Goal: Task Accomplishment & Management: Use online tool/utility

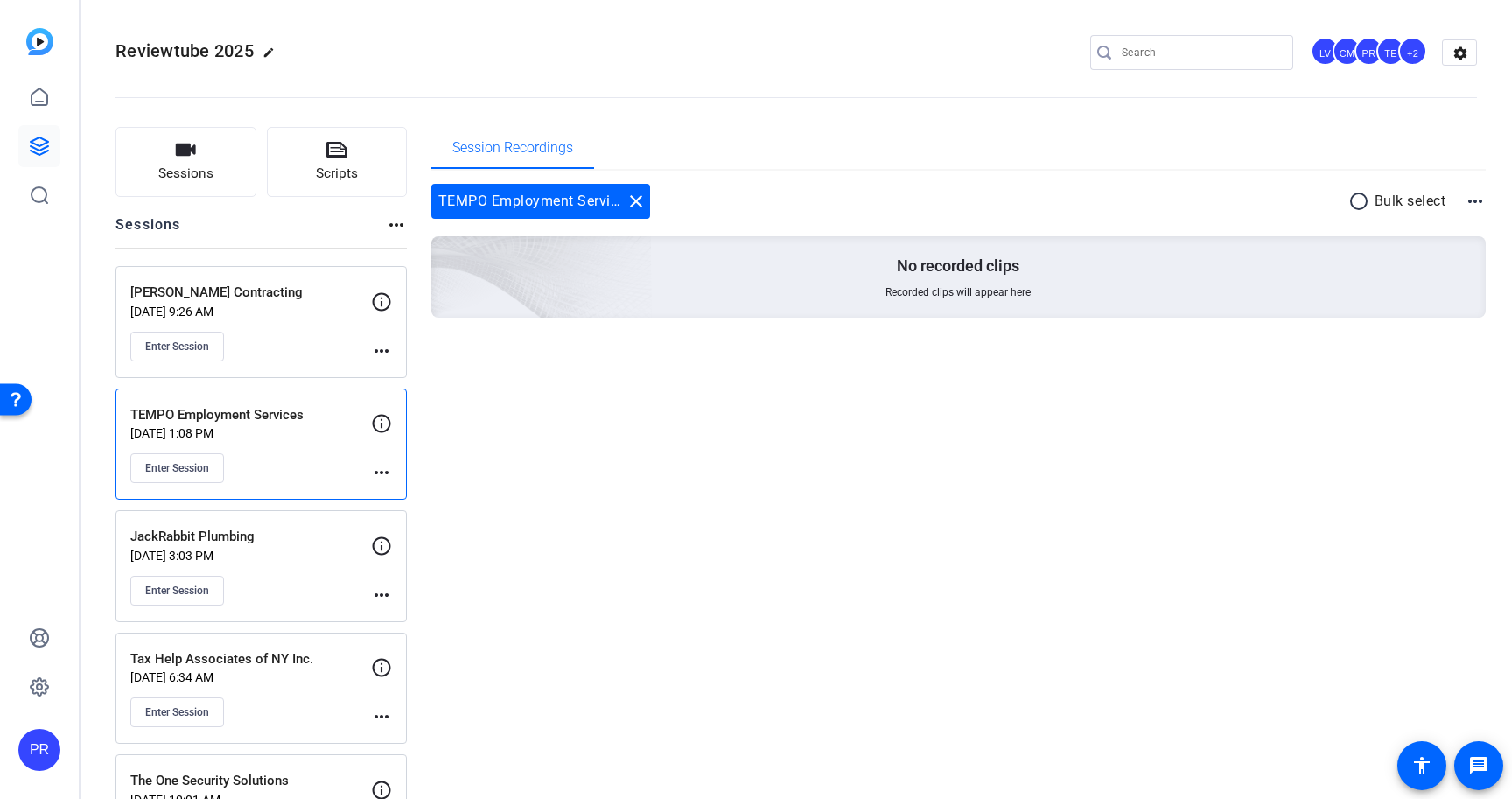
click at [249, 324] on div "Andrew Hunt Contracting Aug 08, 2025 @ 9:26 AM Enter Session" at bounding box center [250, 322] width 241 height 78
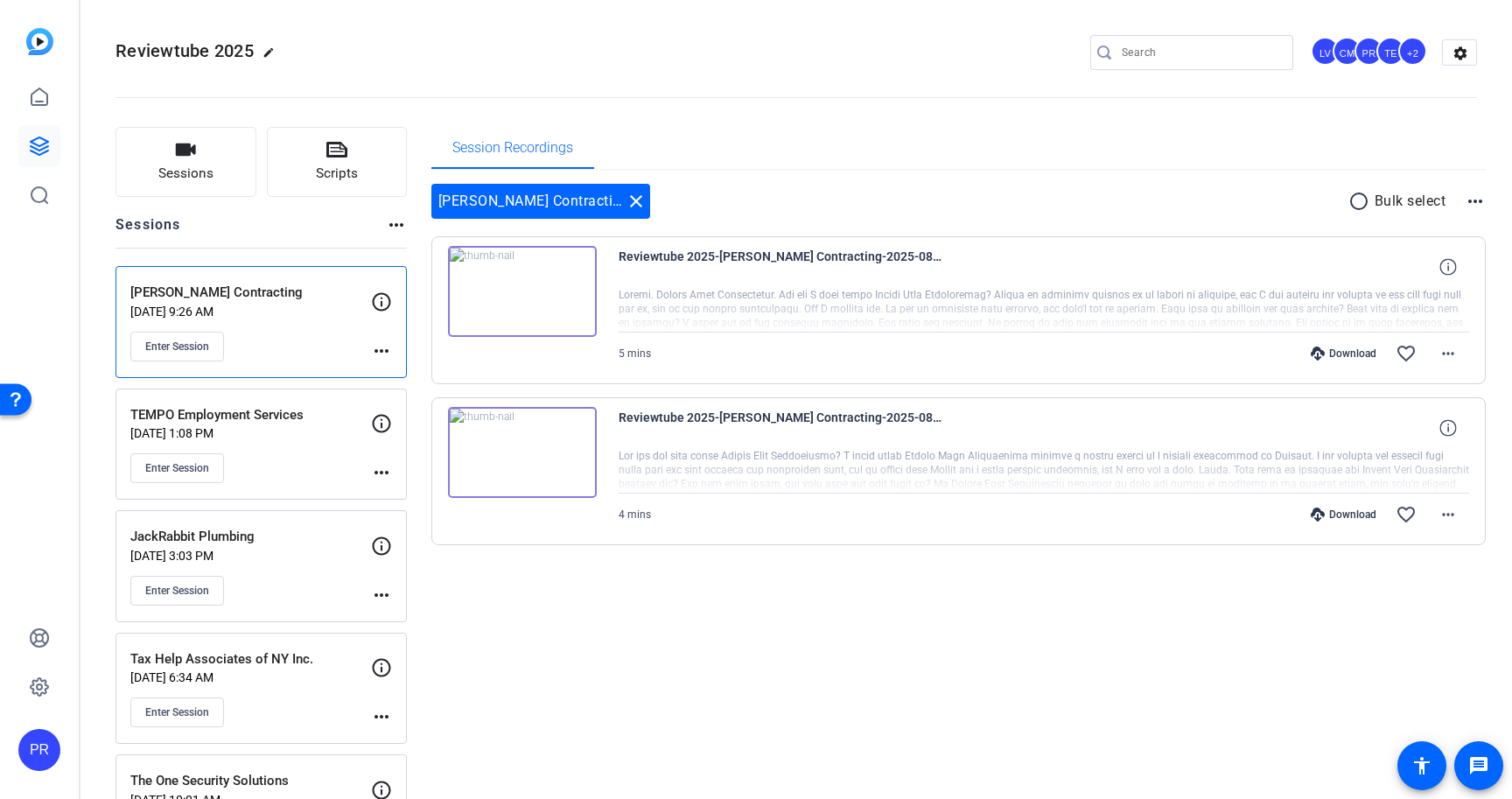
click at [272, 439] on p "Aug 05, 2025 @ 1:08 PM" at bounding box center [250, 433] width 241 height 14
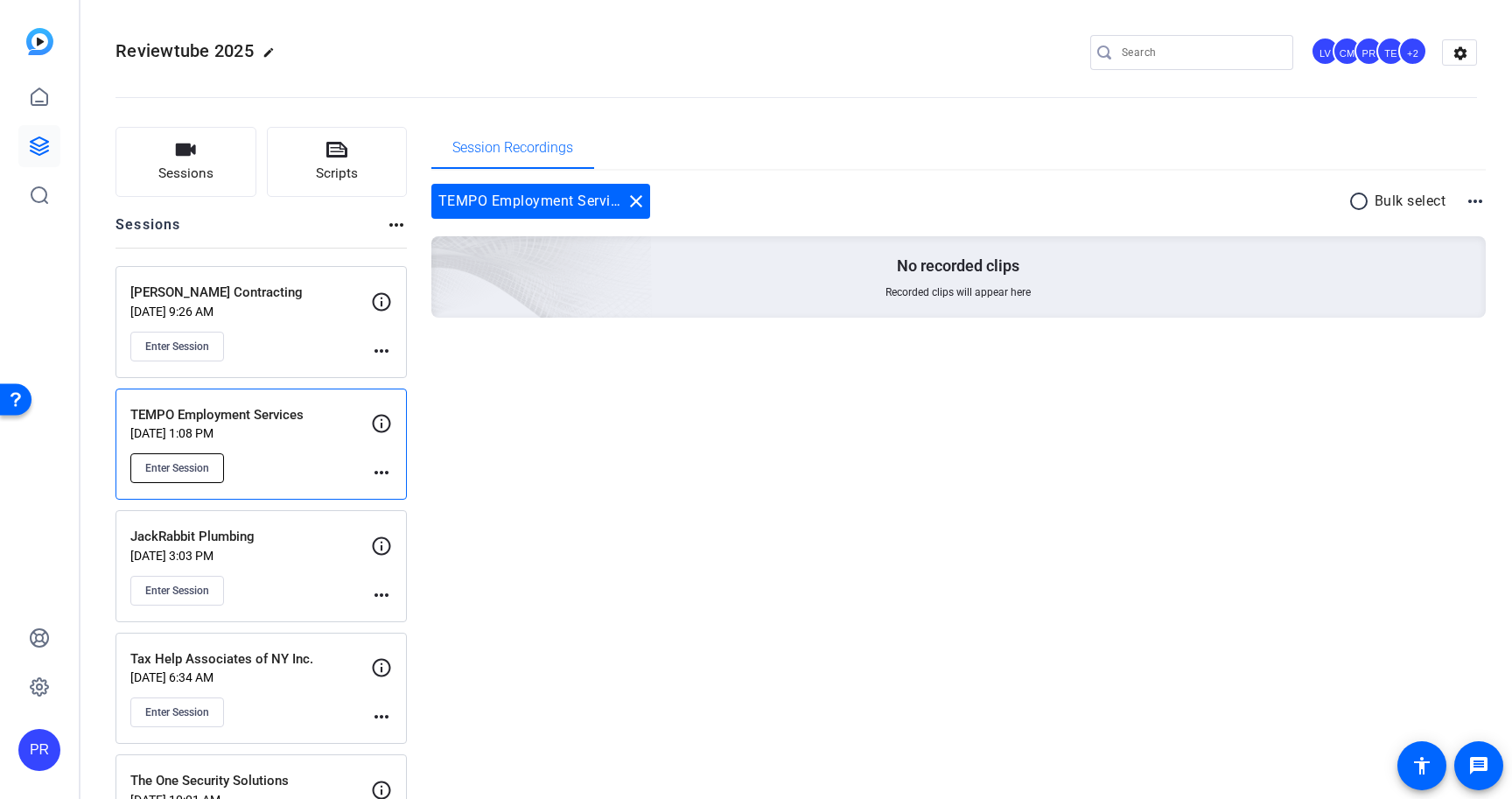
click at [202, 465] on span "Enter Session" at bounding box center [177, 468] width 63 height 14
click at [284, 354] on div "Enter Session" at bounding box center [250, 347] width 241 height 30
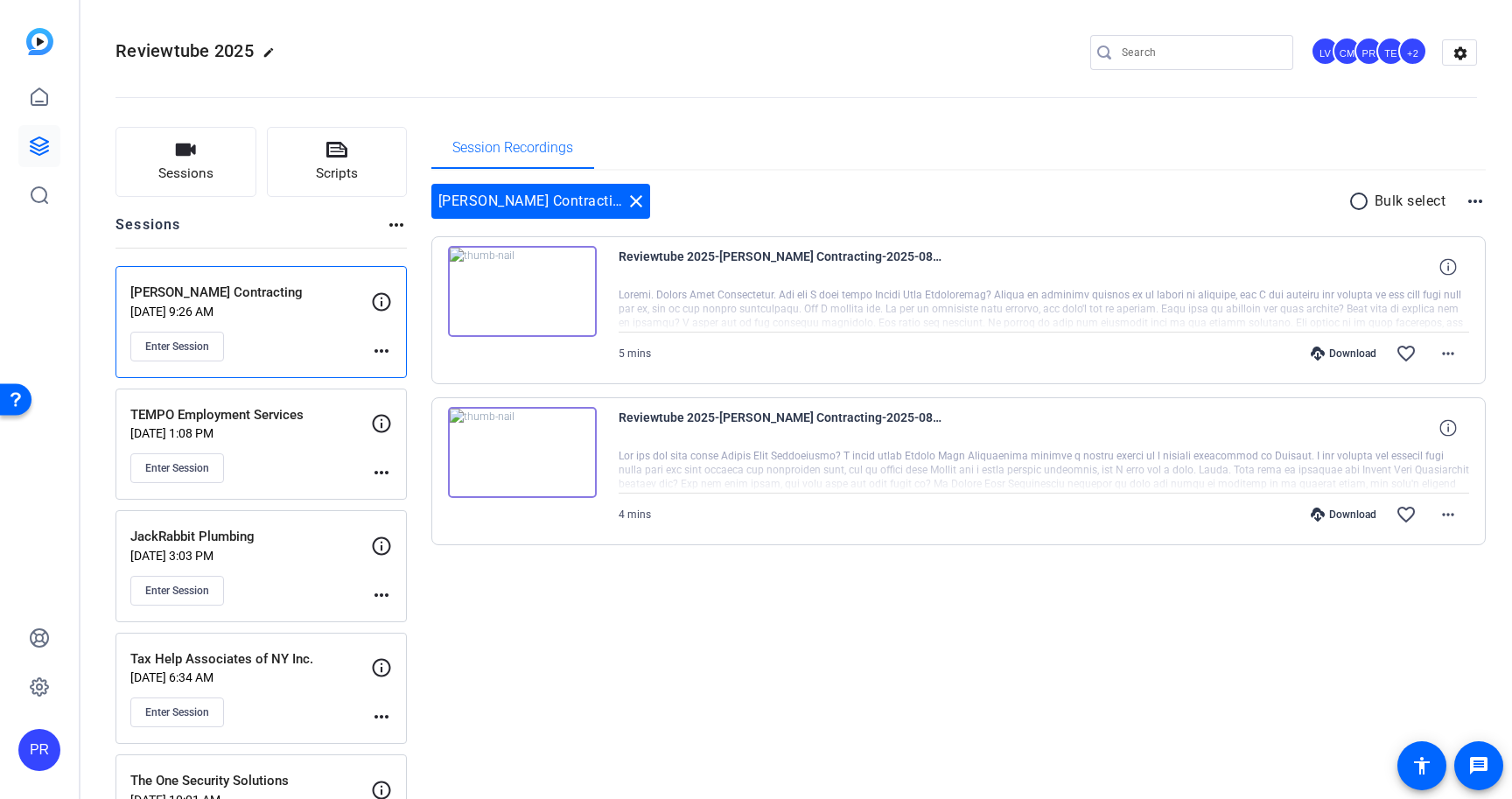
click at [301, 478] on div "Enter Session" at bounding box center [250, 468] width 241 height 30
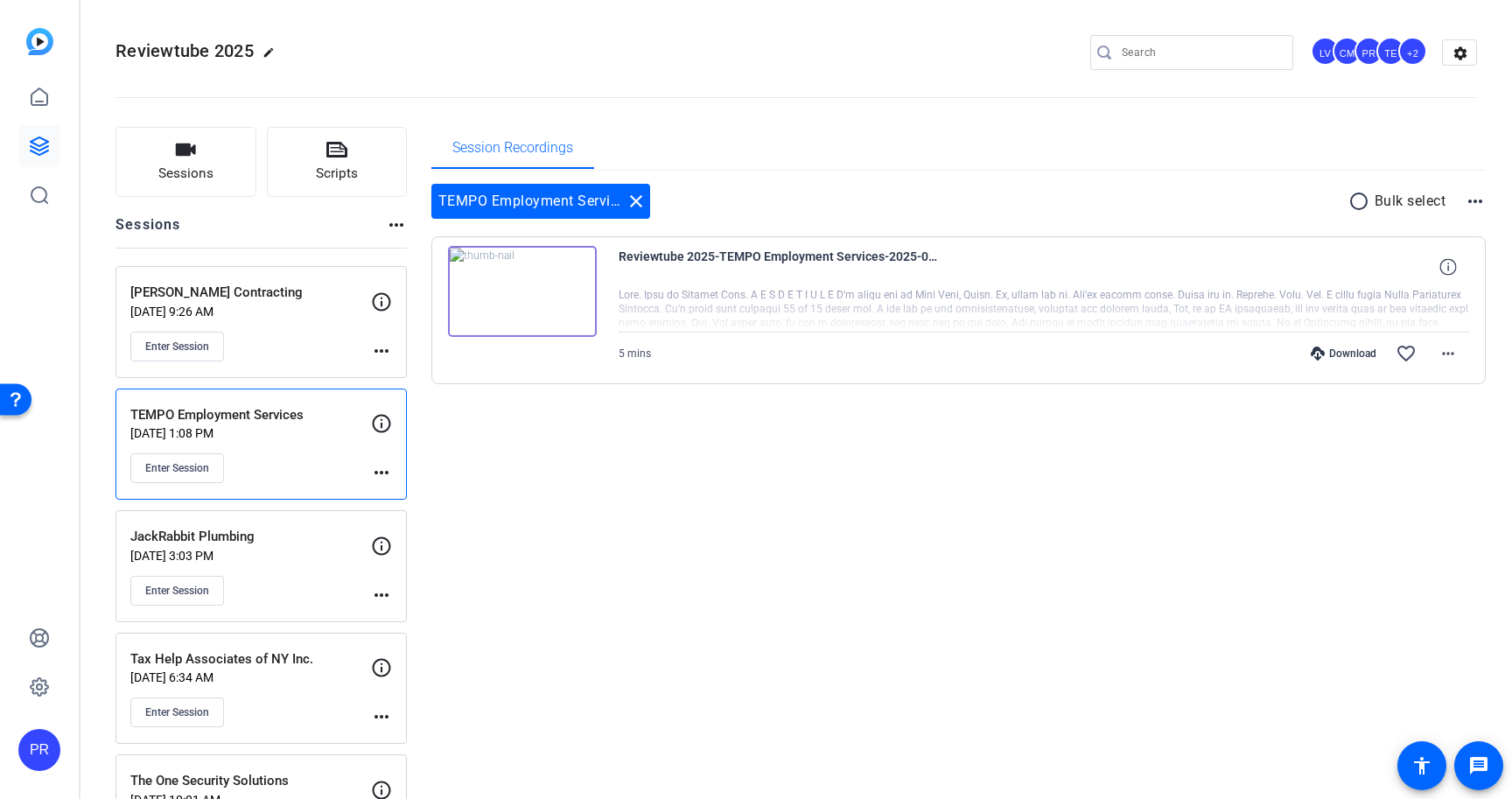
click at [294, 365] on div "Andrew Hunt Contracting Aug 08, 2025 @ 9:26 AM Enter Session more_horiz" at bounding box center [261, 322] width 292 height 112
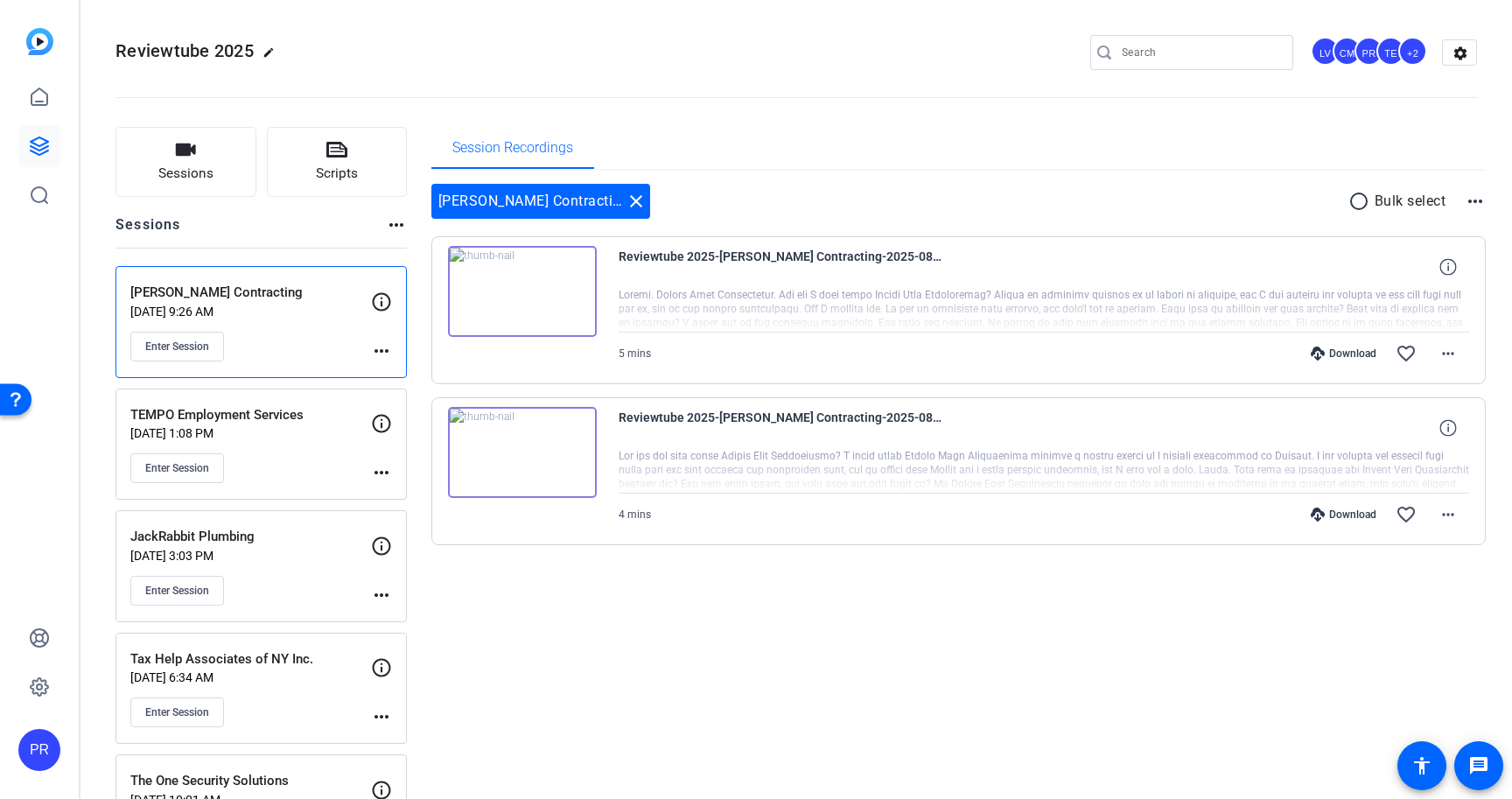
click at [313, 463] on div "Enter Session" at bounding box center [250, 468] width 241 height 30
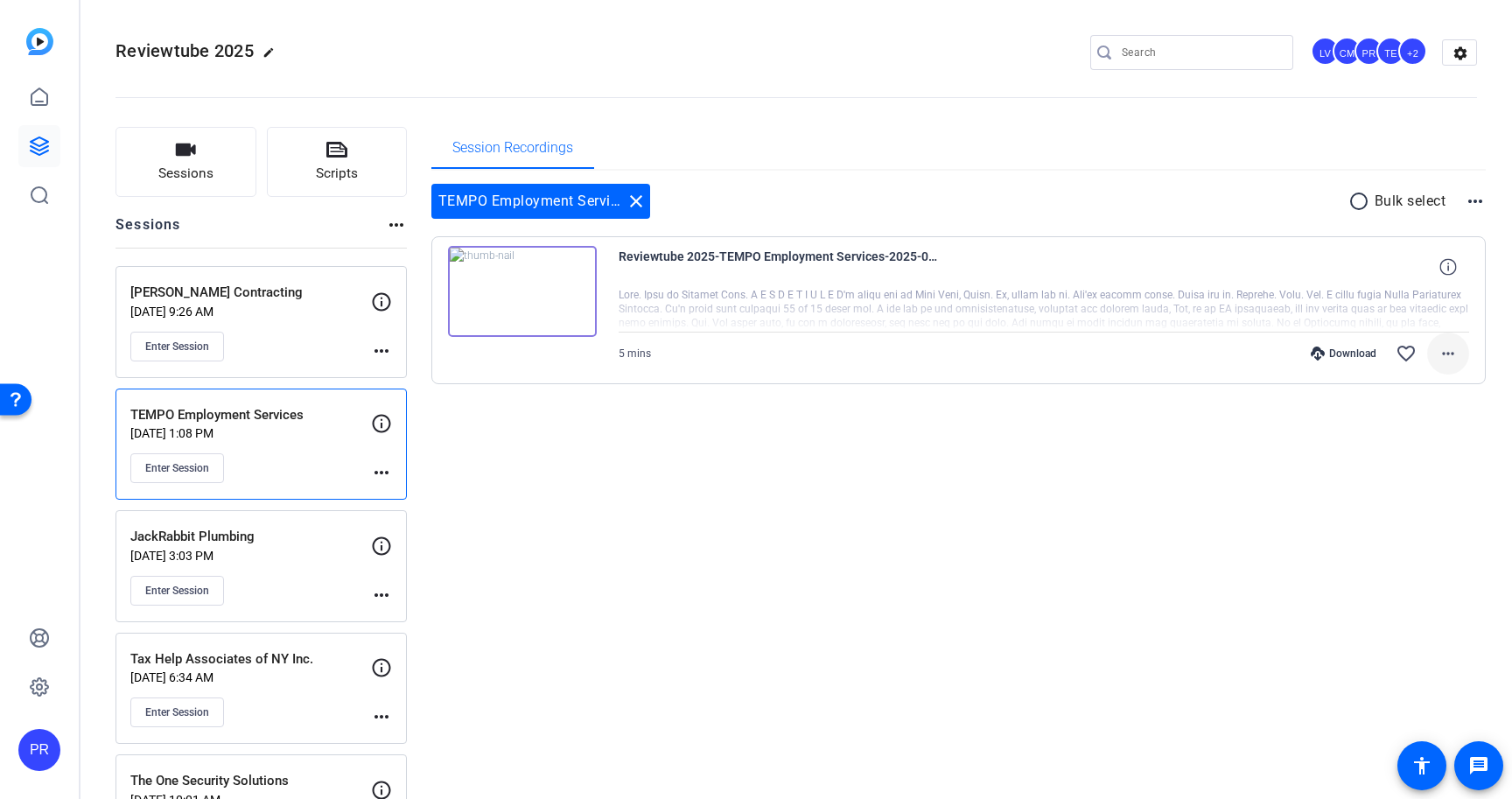
click at [1458, 352] on mat-icon "more_horiz" at bounding box center [1449, 354] width 21 height 21
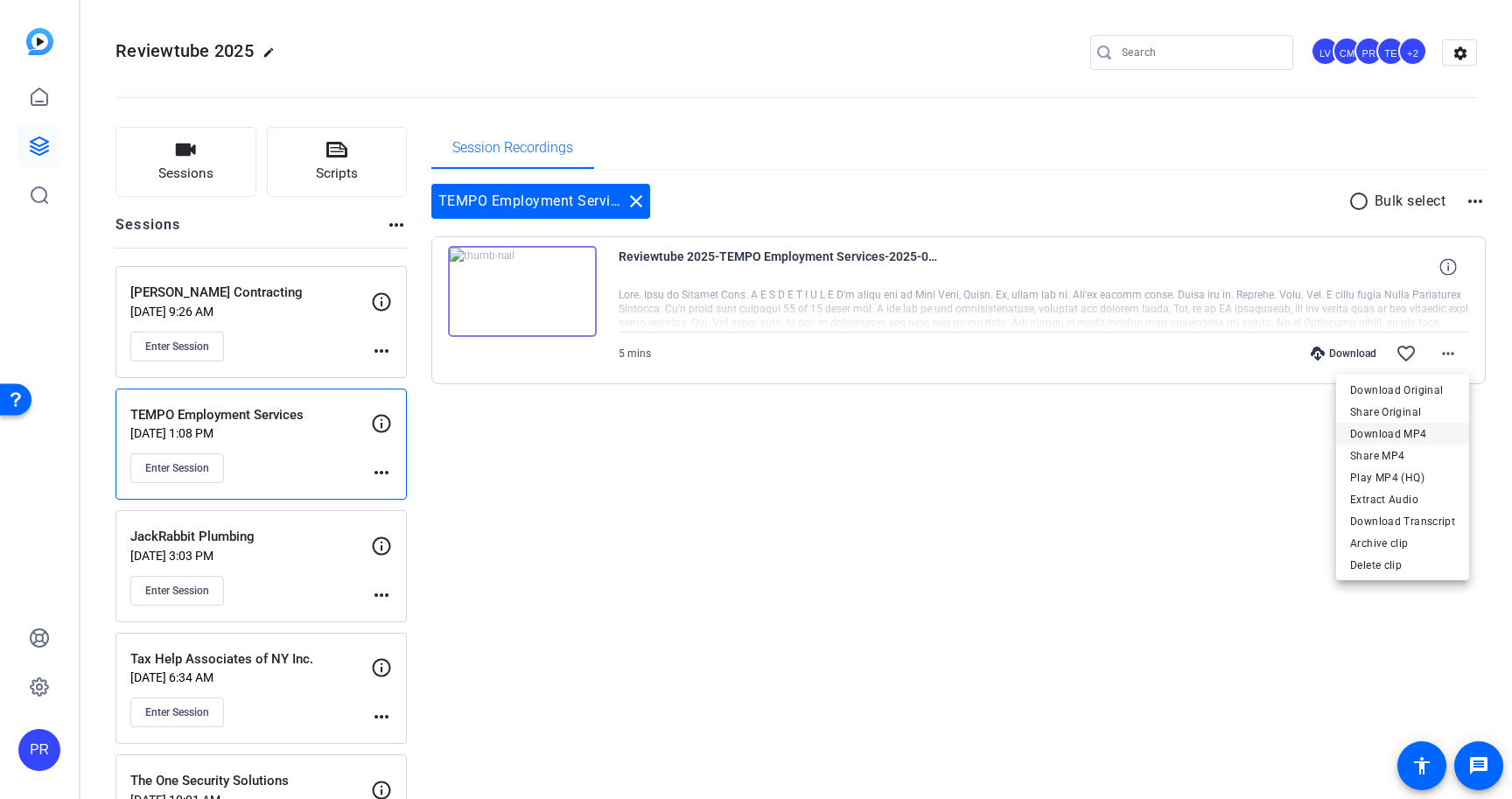
click at [1419, 428] on span "Download MP4" at bounding box center [1402, 434] width 105 height 21
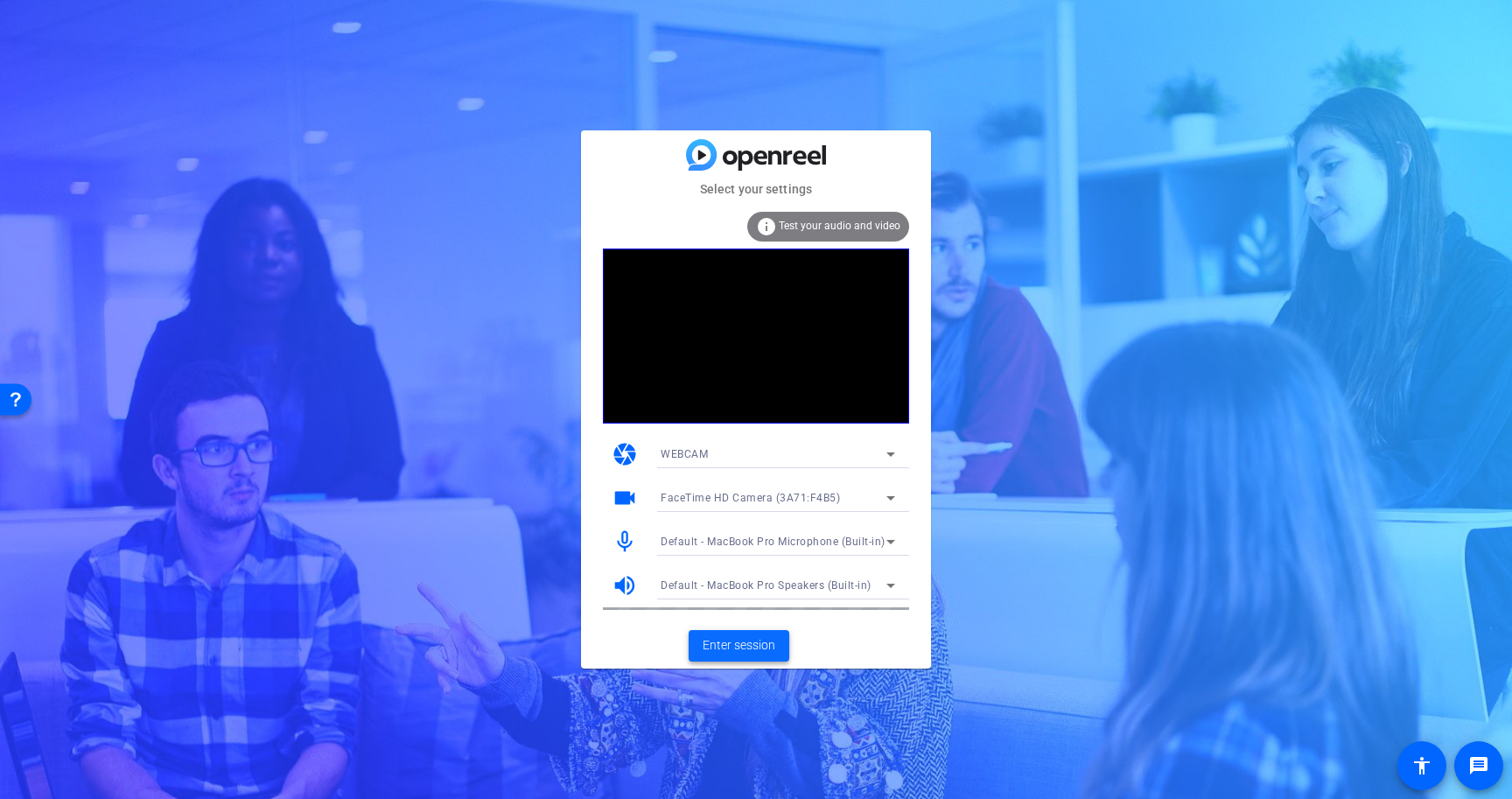
click at [771, 652] on span "Enter session" at bounding box center [739, 646] width 72 height 19
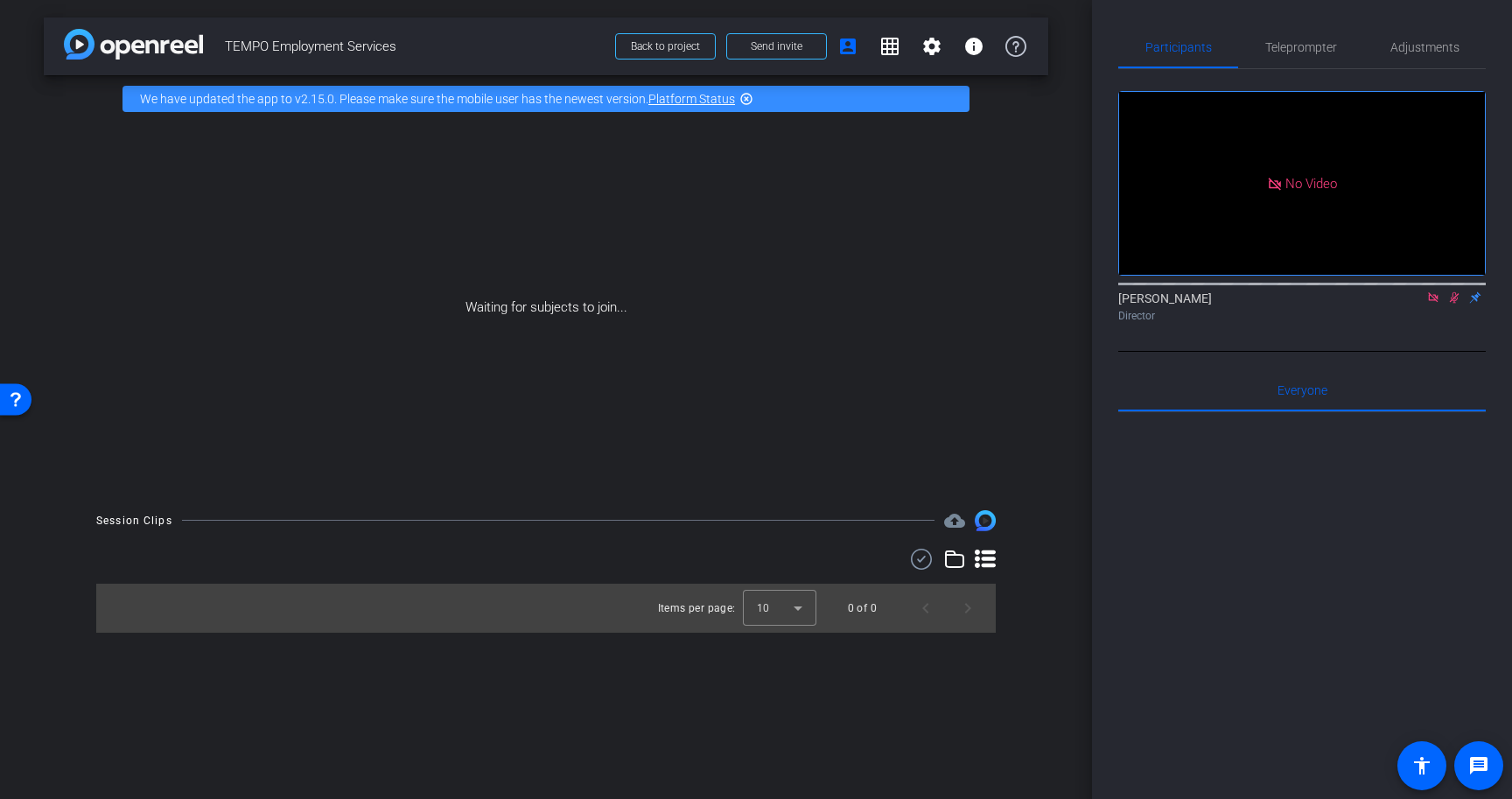
click at [1429, 302] on icon at bounding box center [1433, 296] width 10 height 10
click at [1433, 303] on icon at bounding box center [1434, 298] width 14 height 12
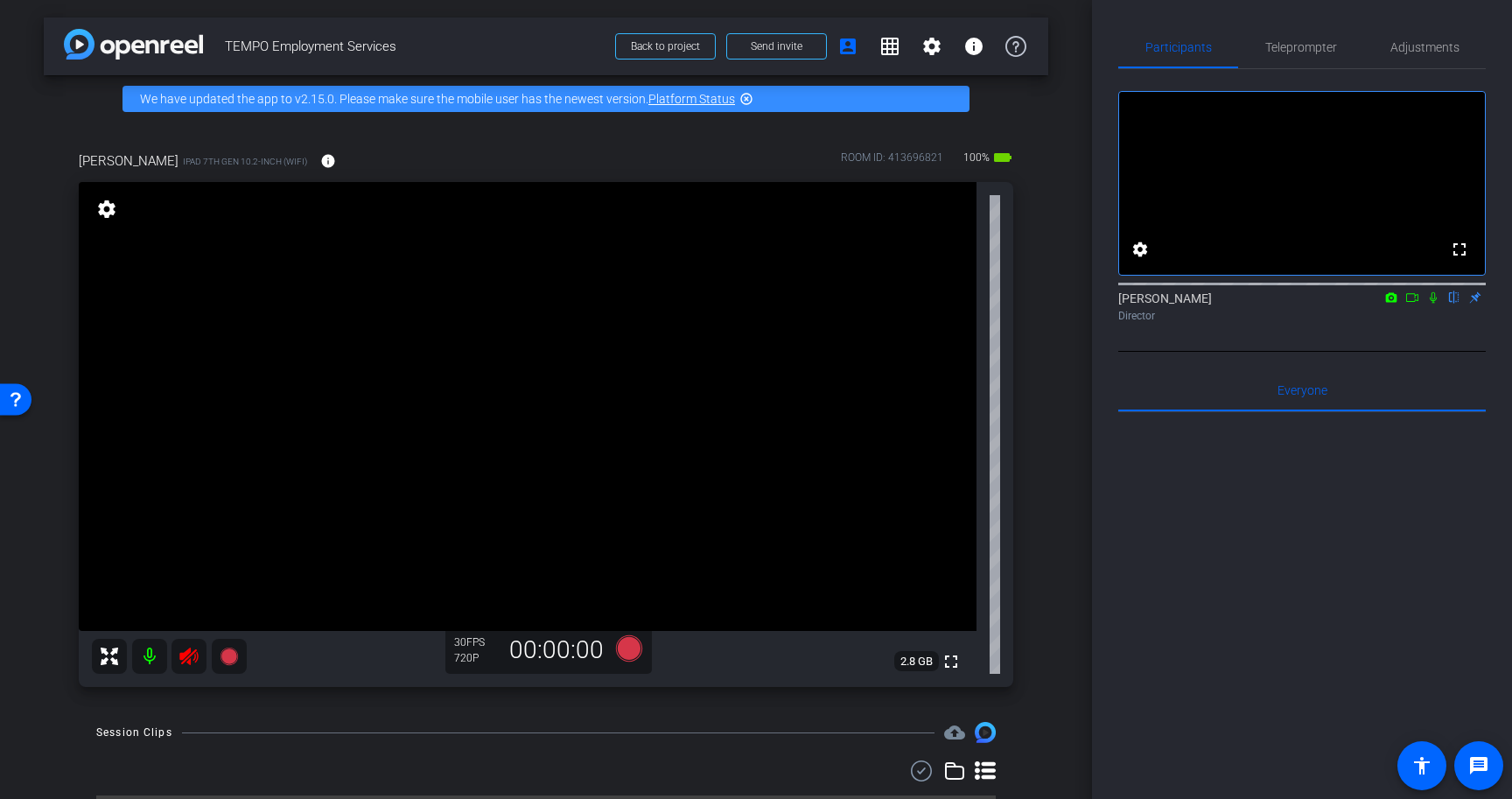
click at [190, 657] on icon at bounding box center [189, 656] width 21 height 21
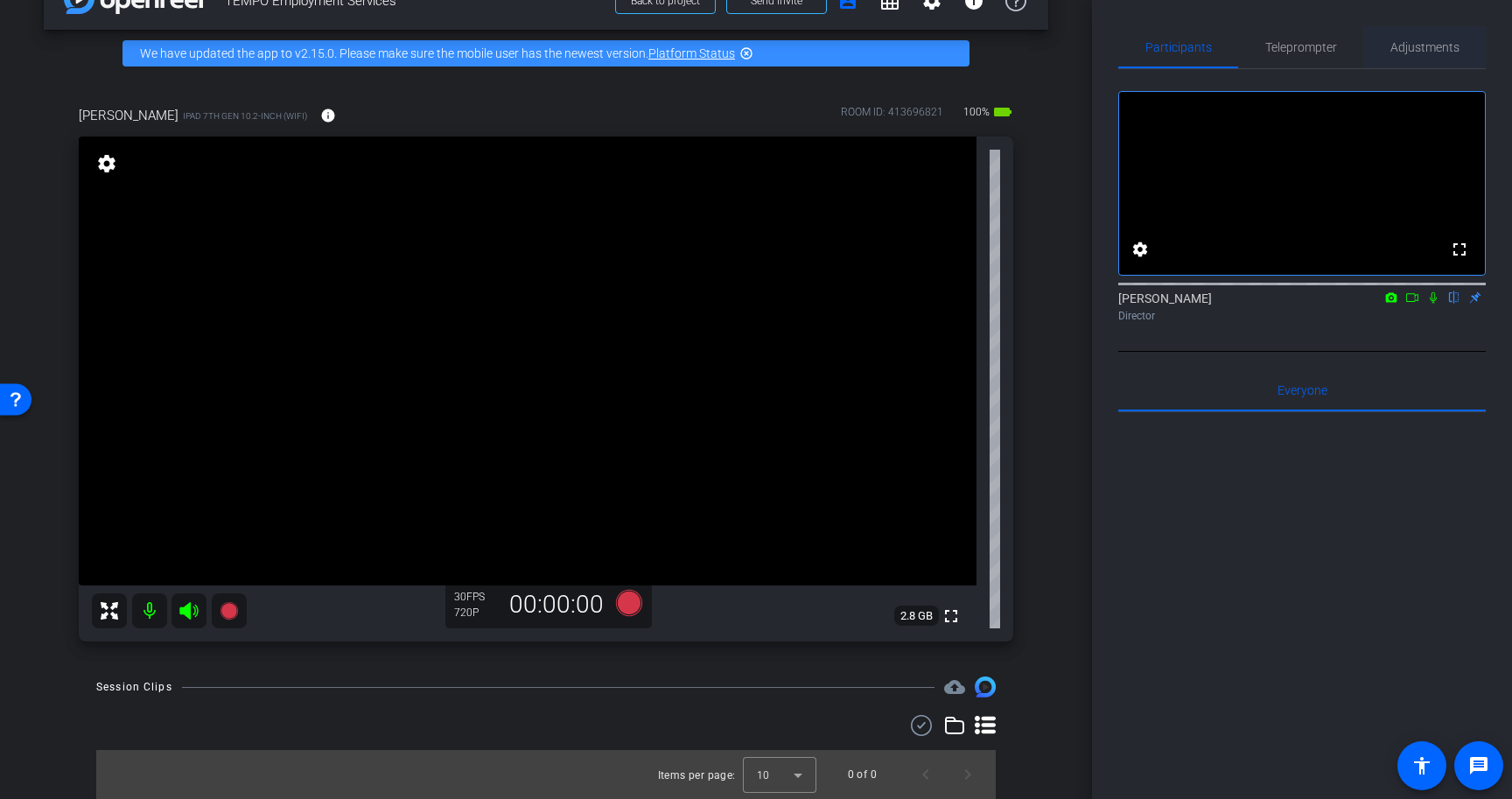
click at [1418, 33] on span "Adjustments" at bounding box center [1425, 48] width 69 height 42
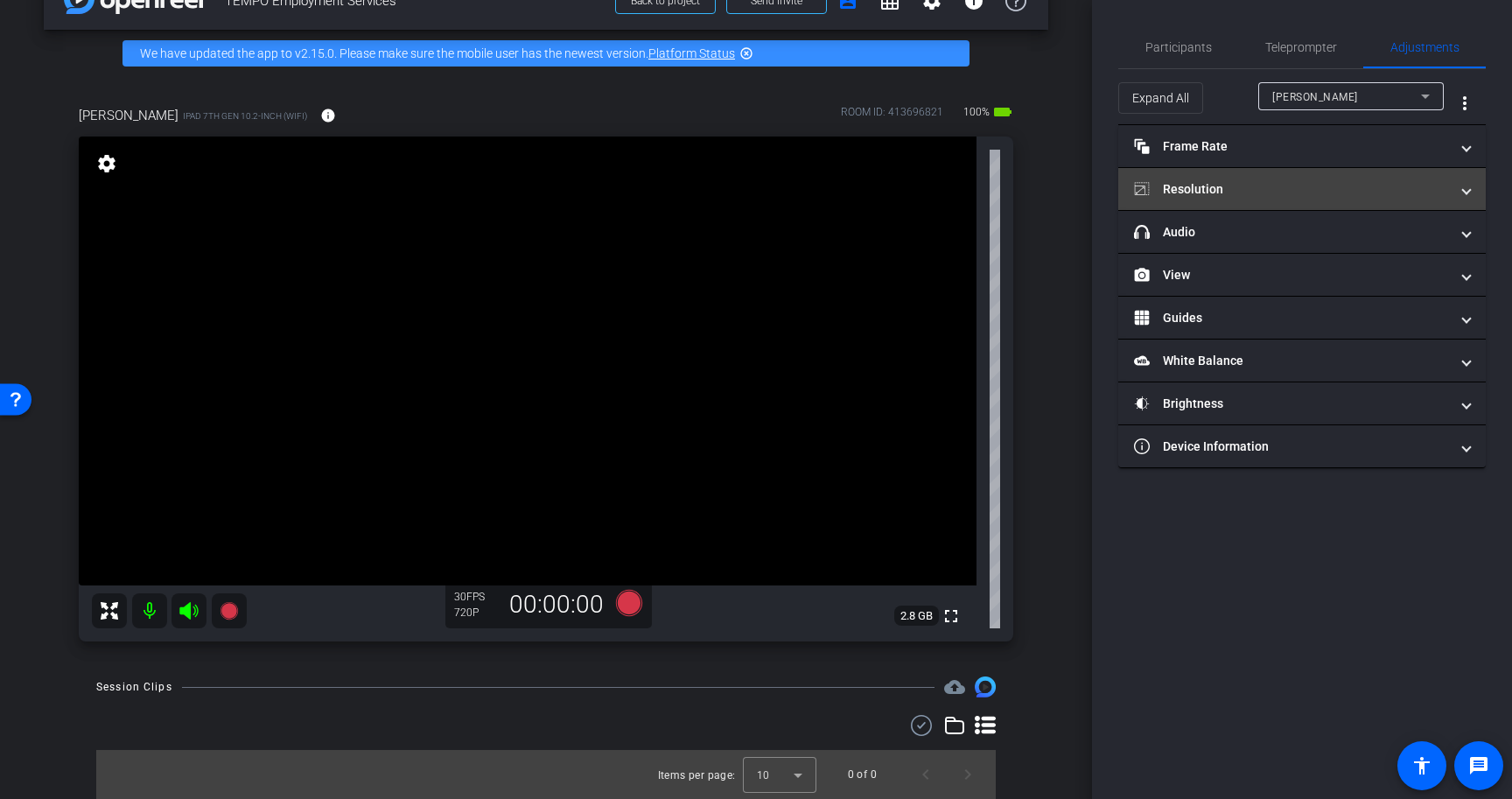
click at [1279, 186] on mat-panel-title "Resolution" at bounding box center [1291, 189] width 315 height 19
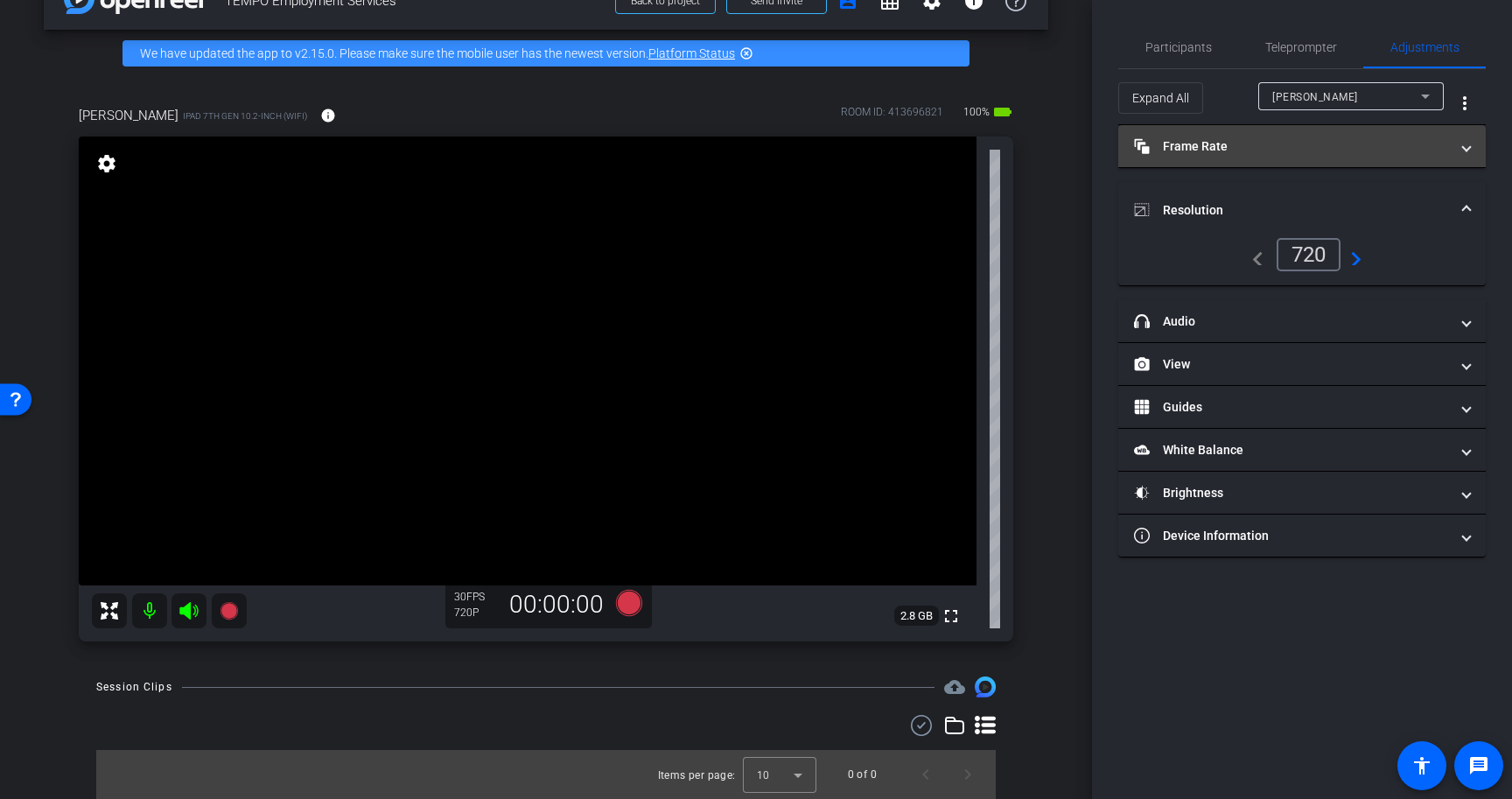
click at [1300, 138] on mat-panel-title "Frame Rate Frame Rate" at bounding box center [1291, 146] width 315 height 19
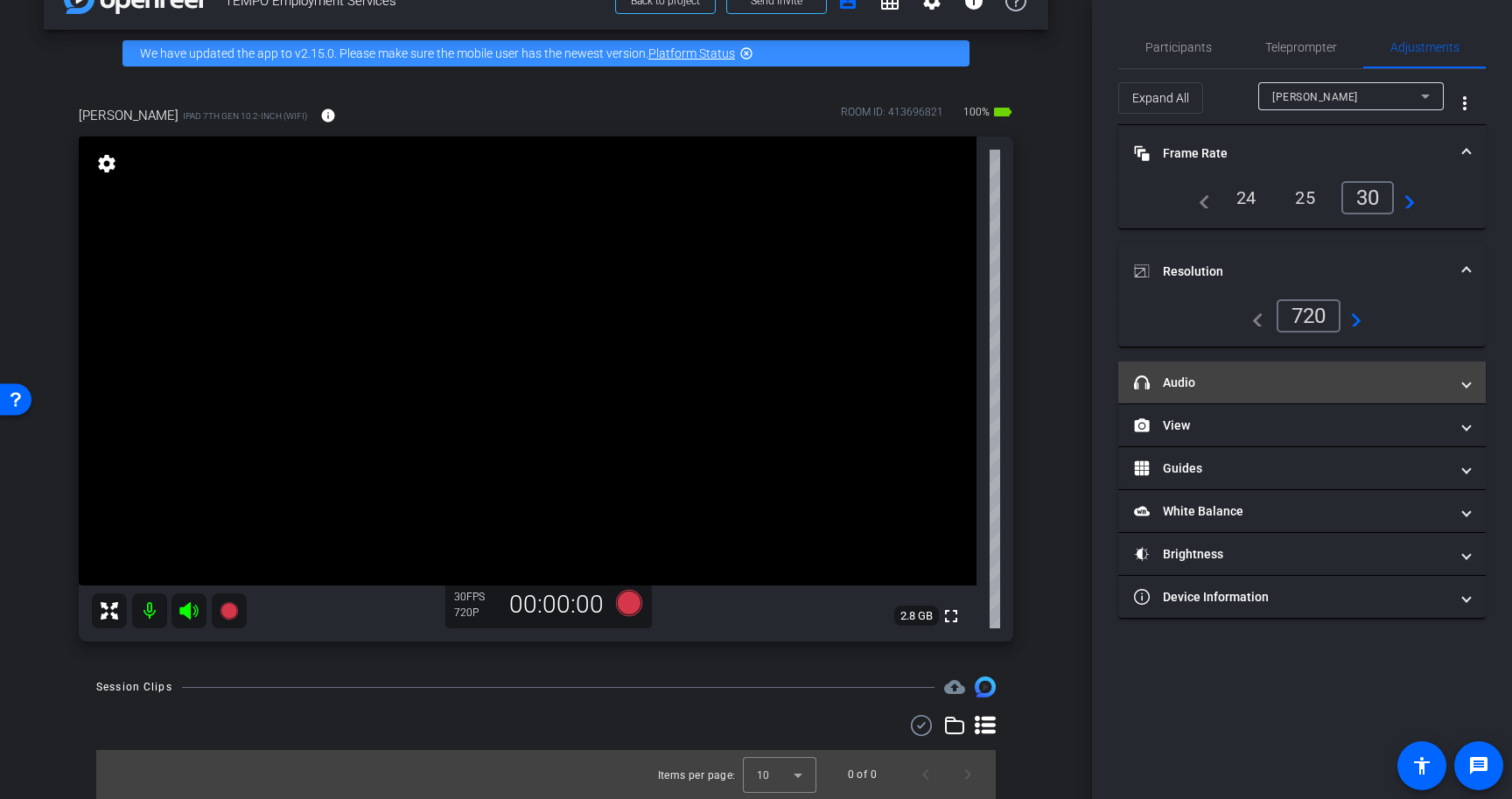
click at [1306, 370] on mat-expansion-panel-header "headphone icon Audio" at bounding box center [1301, 383] width 368 height 42
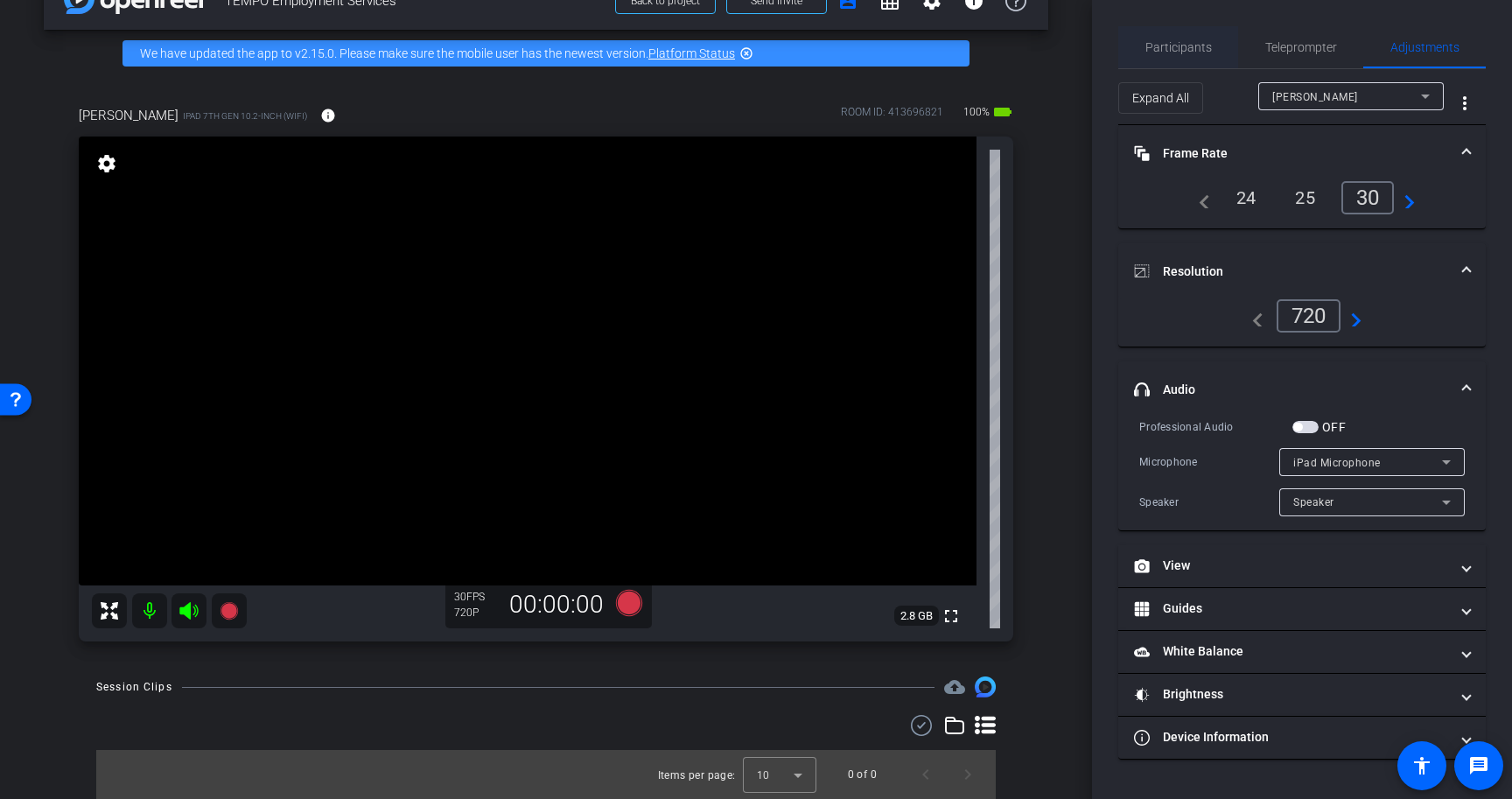
click at [1188, 32] on span "Participants" at bounding box center [1178, 48] width 66 height 42
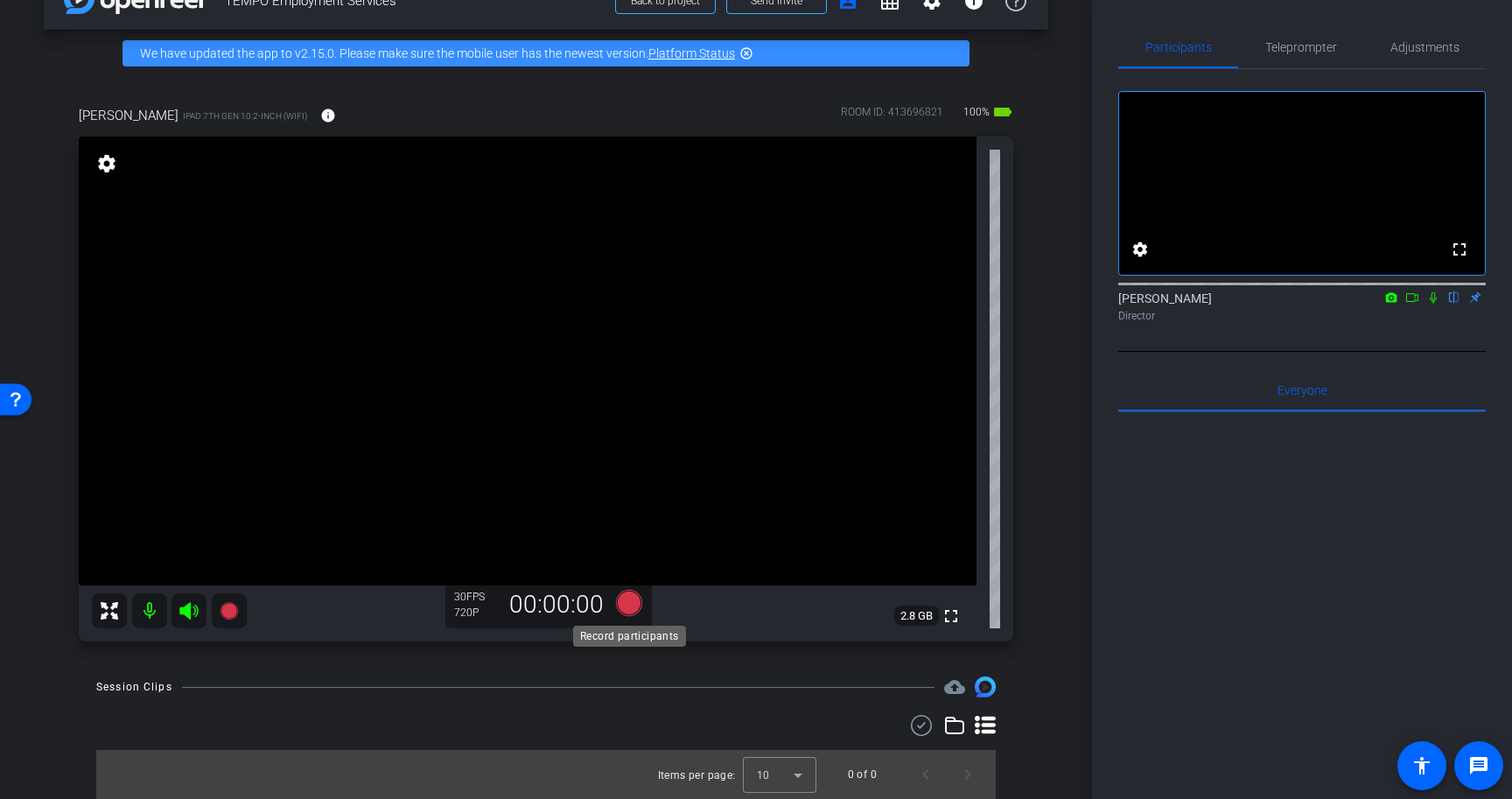
click at [628, 608] on icon at bounding box center [629, 603] width 26 height 26
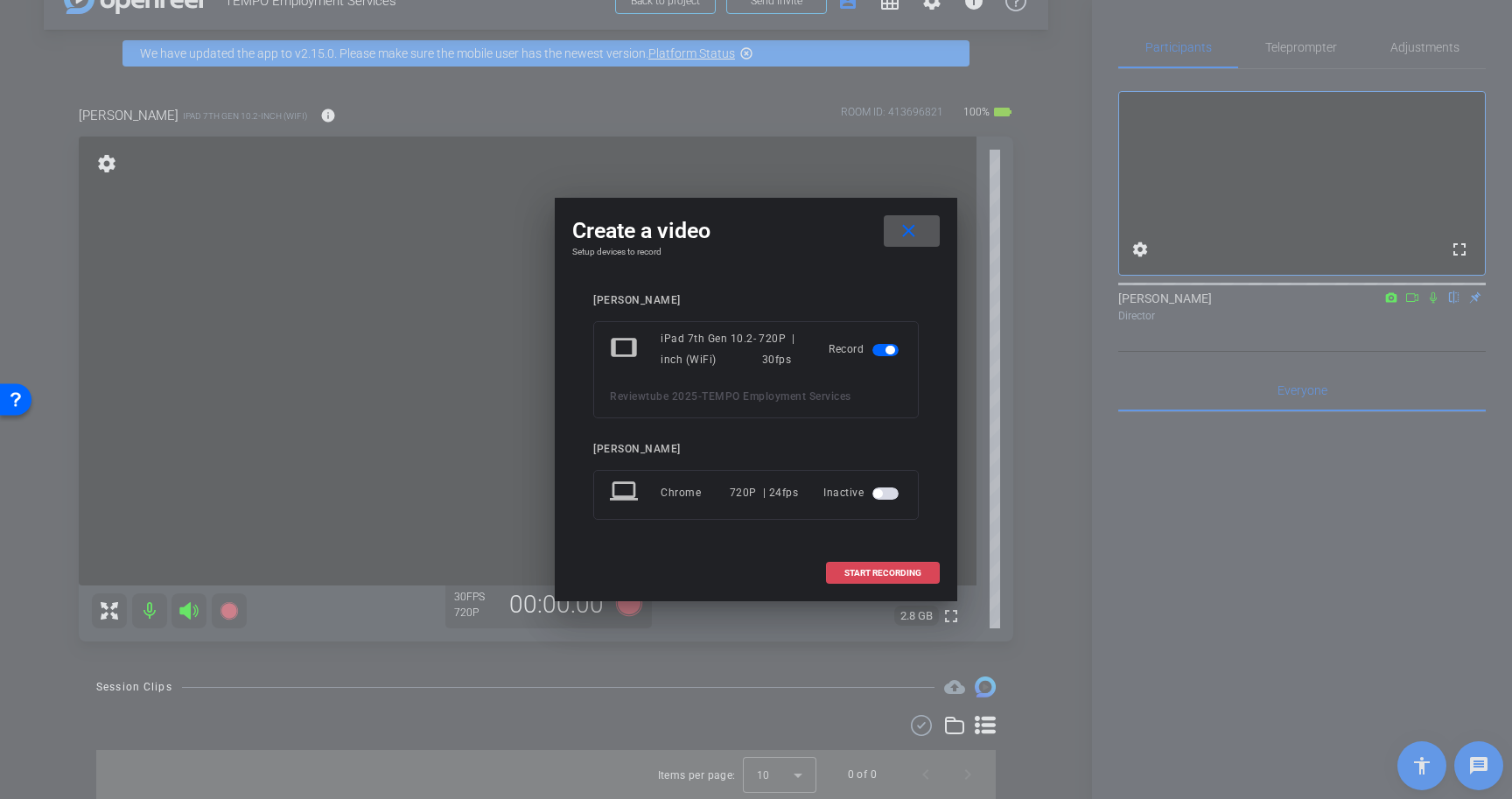
click at [886, 570] on span "START RECORDING" at bounding box center [883, 573] width 77 height 9
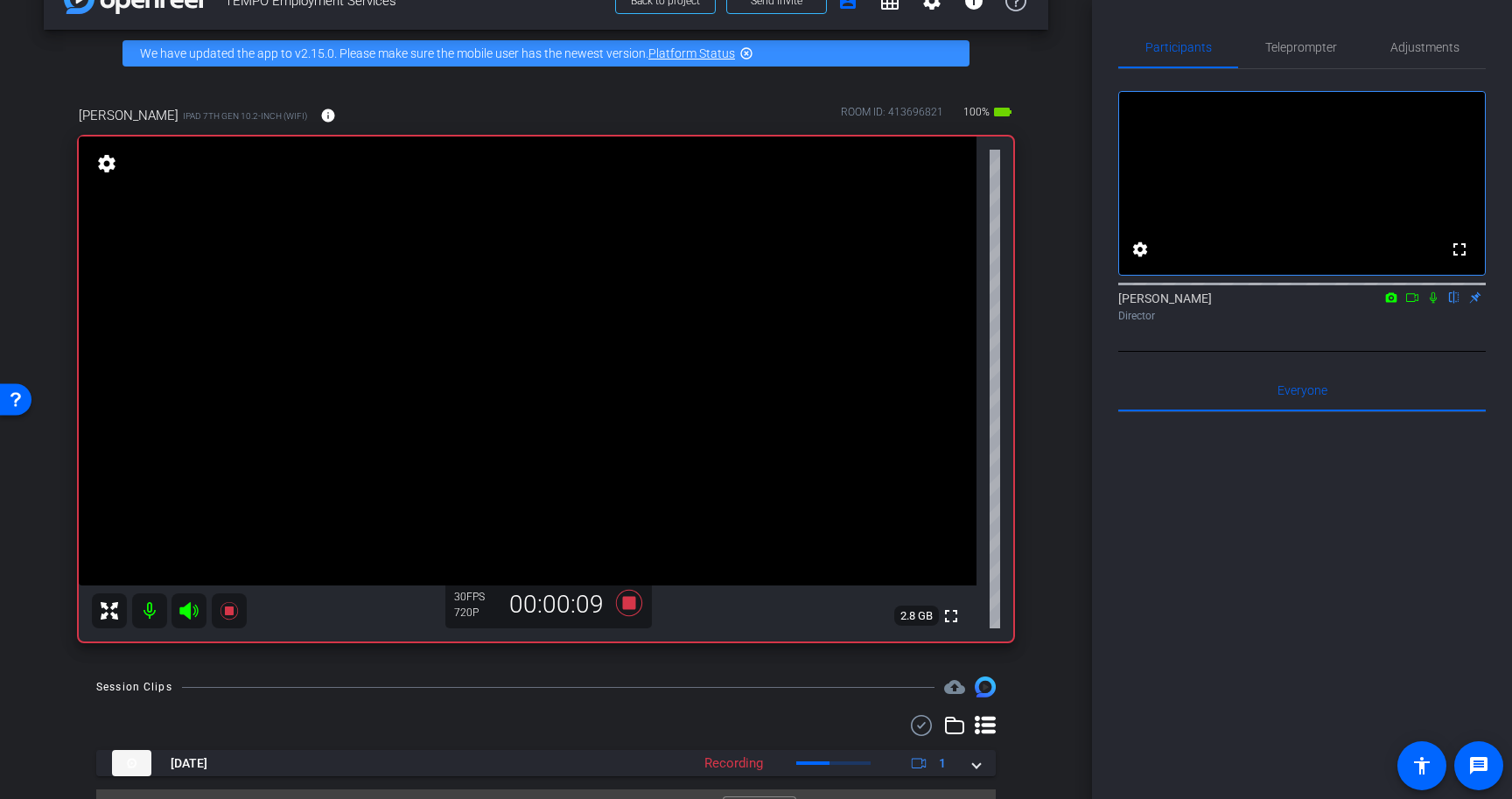
scroll to position [85, 0]
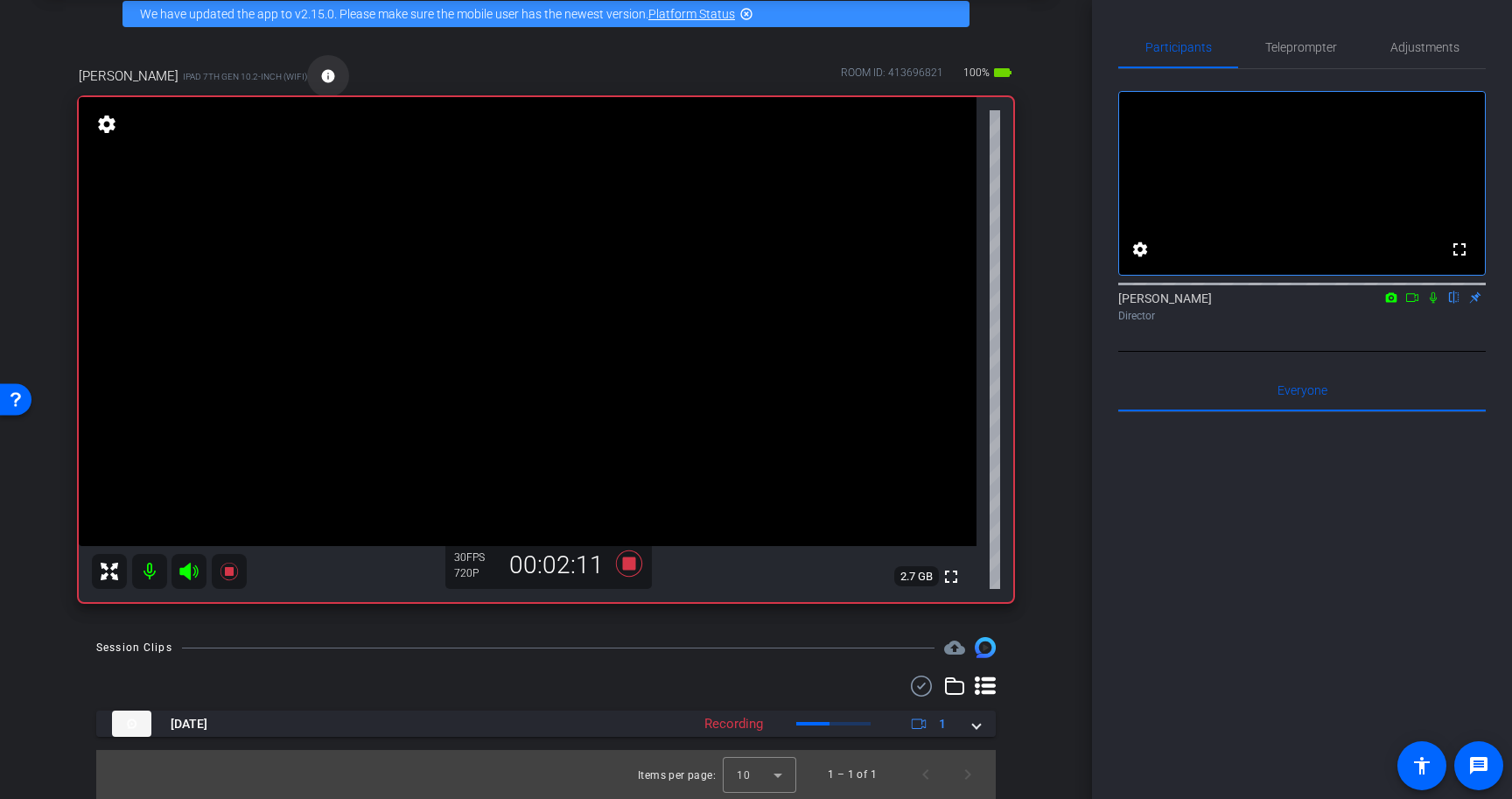
click at [320, 79] on mat-icon "info" at bounding box center [328, 76] width 16 height 16
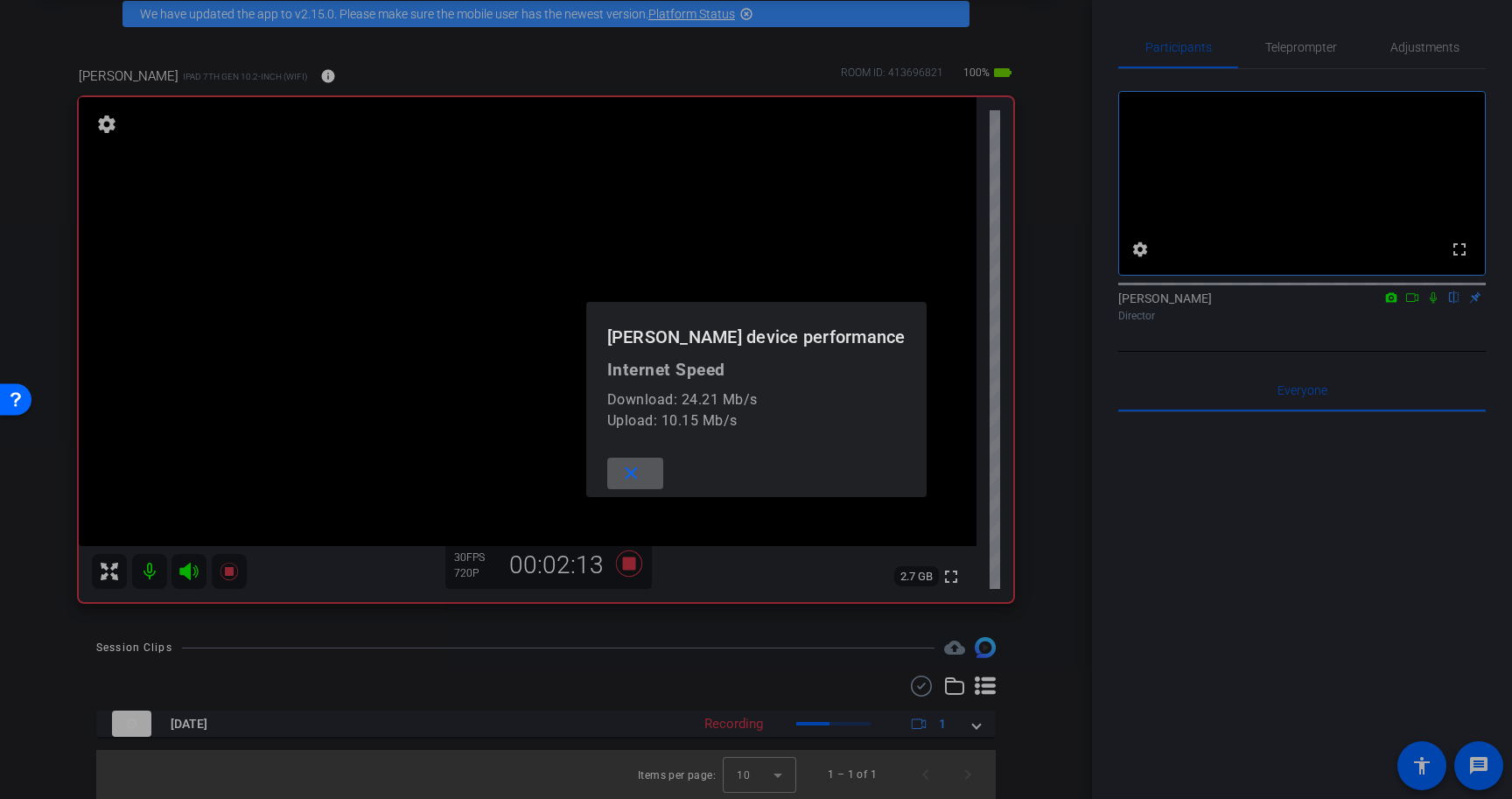
click at [296, 71] on div at bounding box center [756, 400] width 1512 height 799
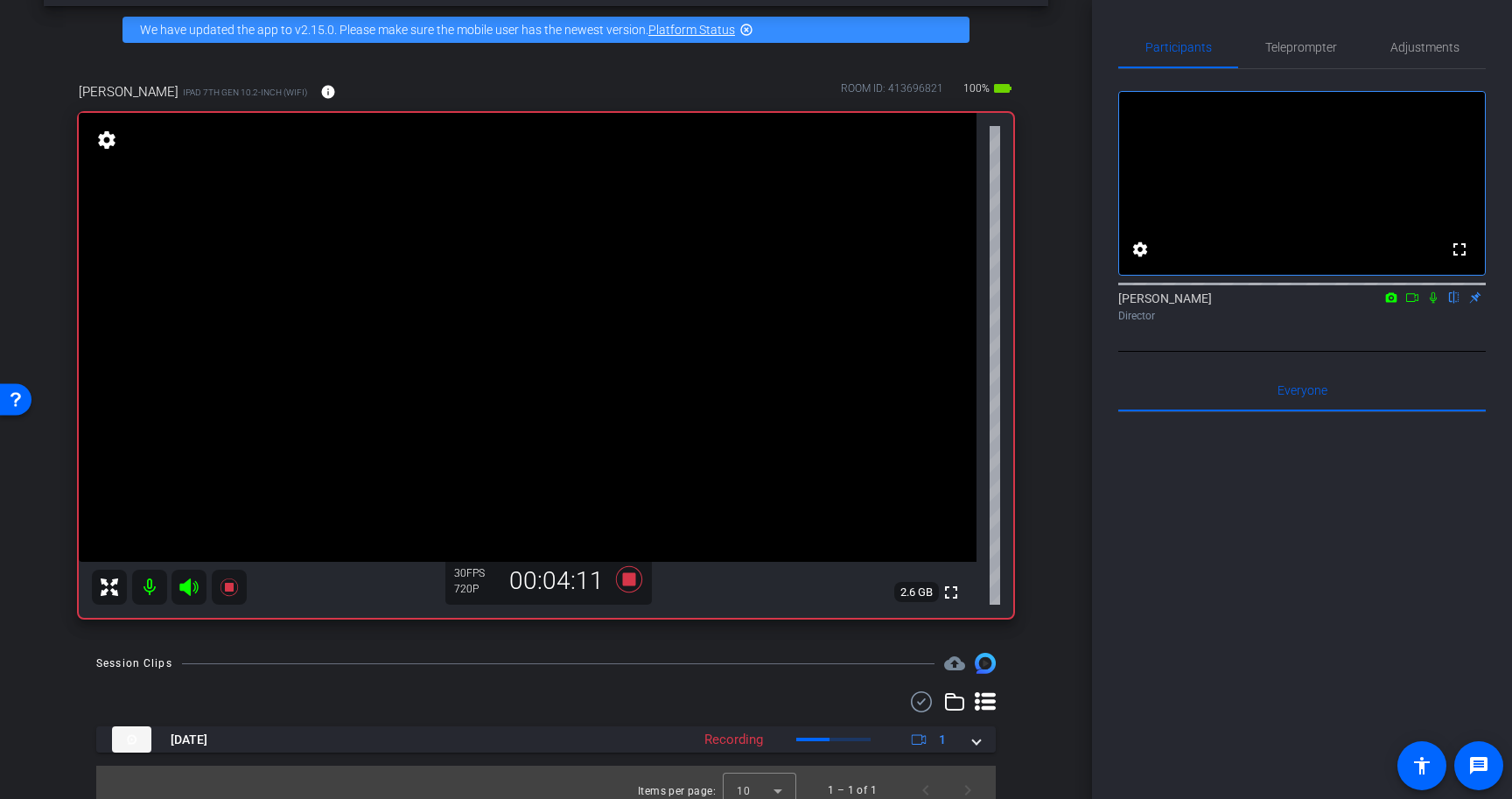
scroll to position [82, 0]
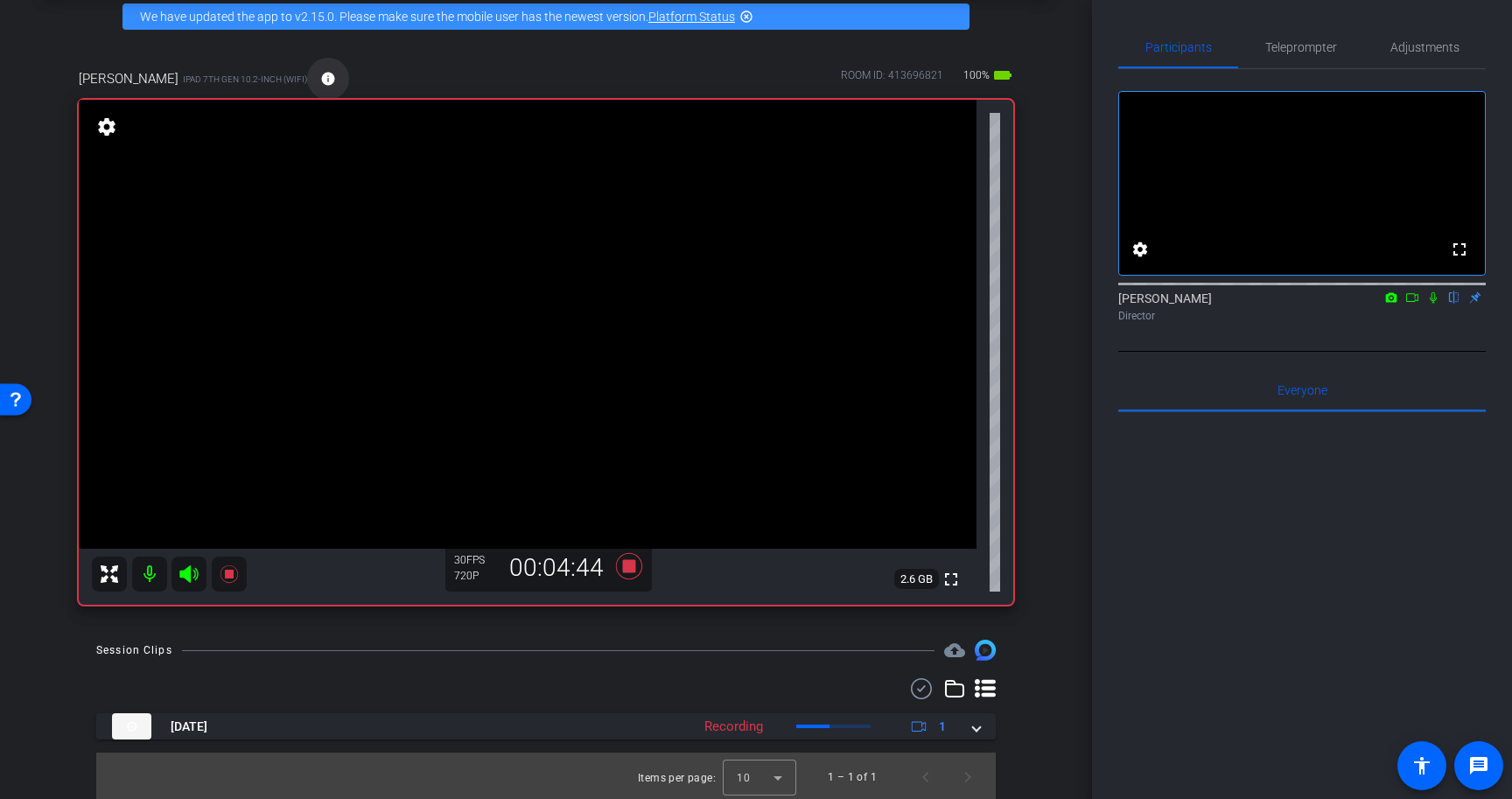
click at [320, 85] on mat-icon "info" at bounding box center [328, 78] width 16 height 16
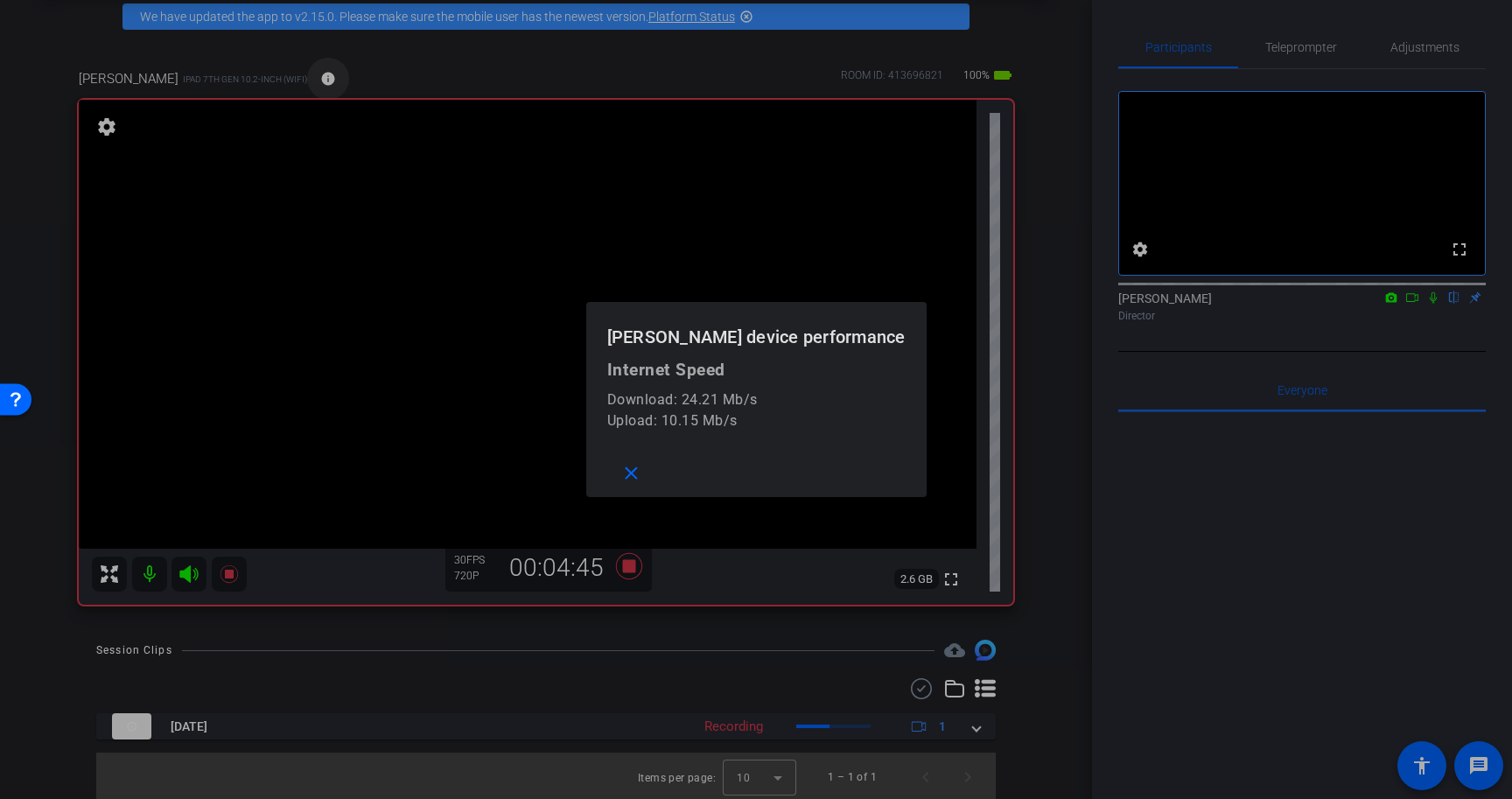
click at [298, 85] on div at bounding box center [756, 400] width 1512 height 799
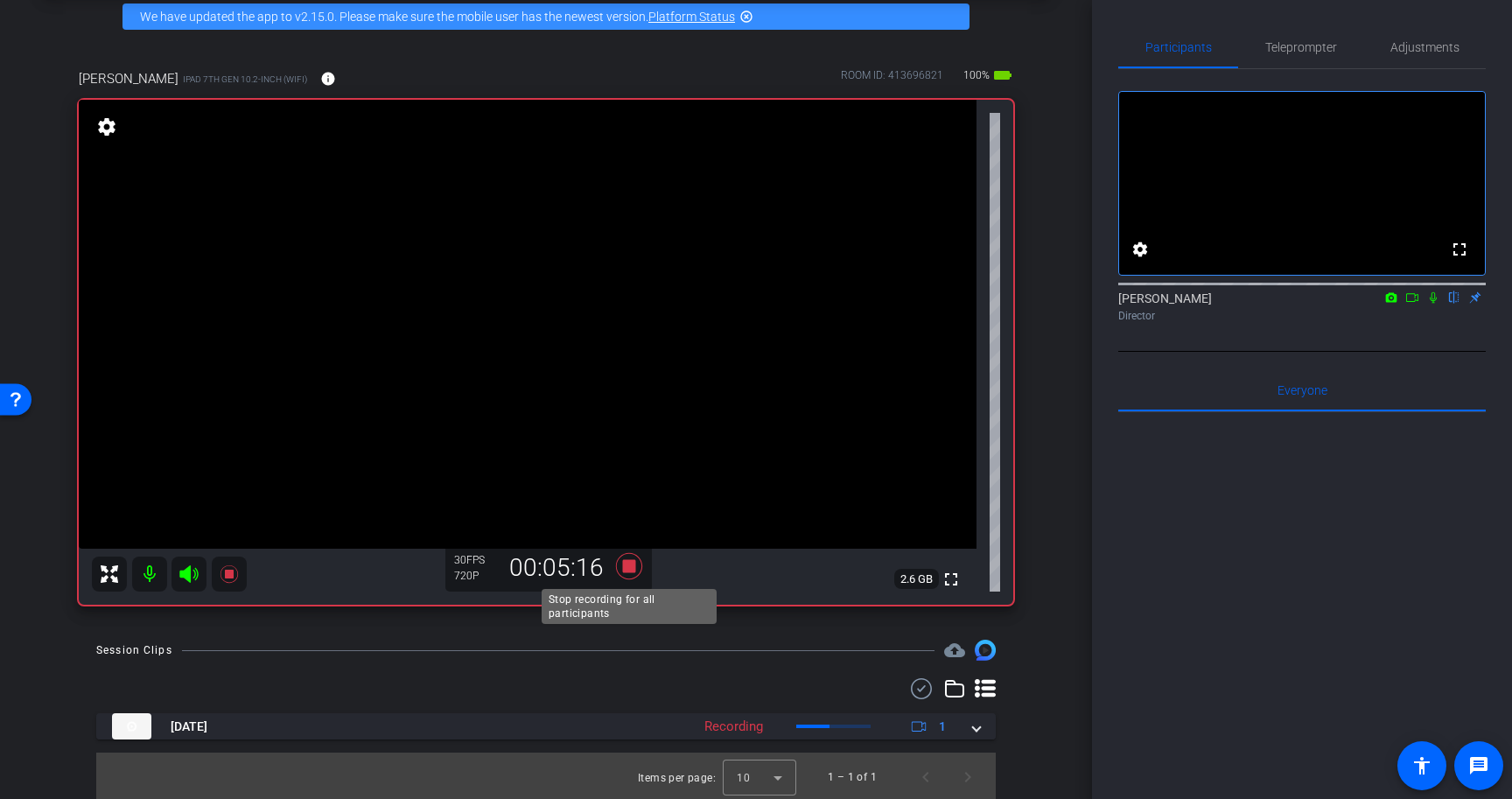
click at [633, 566] on icon at bounding box center [629, 566] width 26 height 26
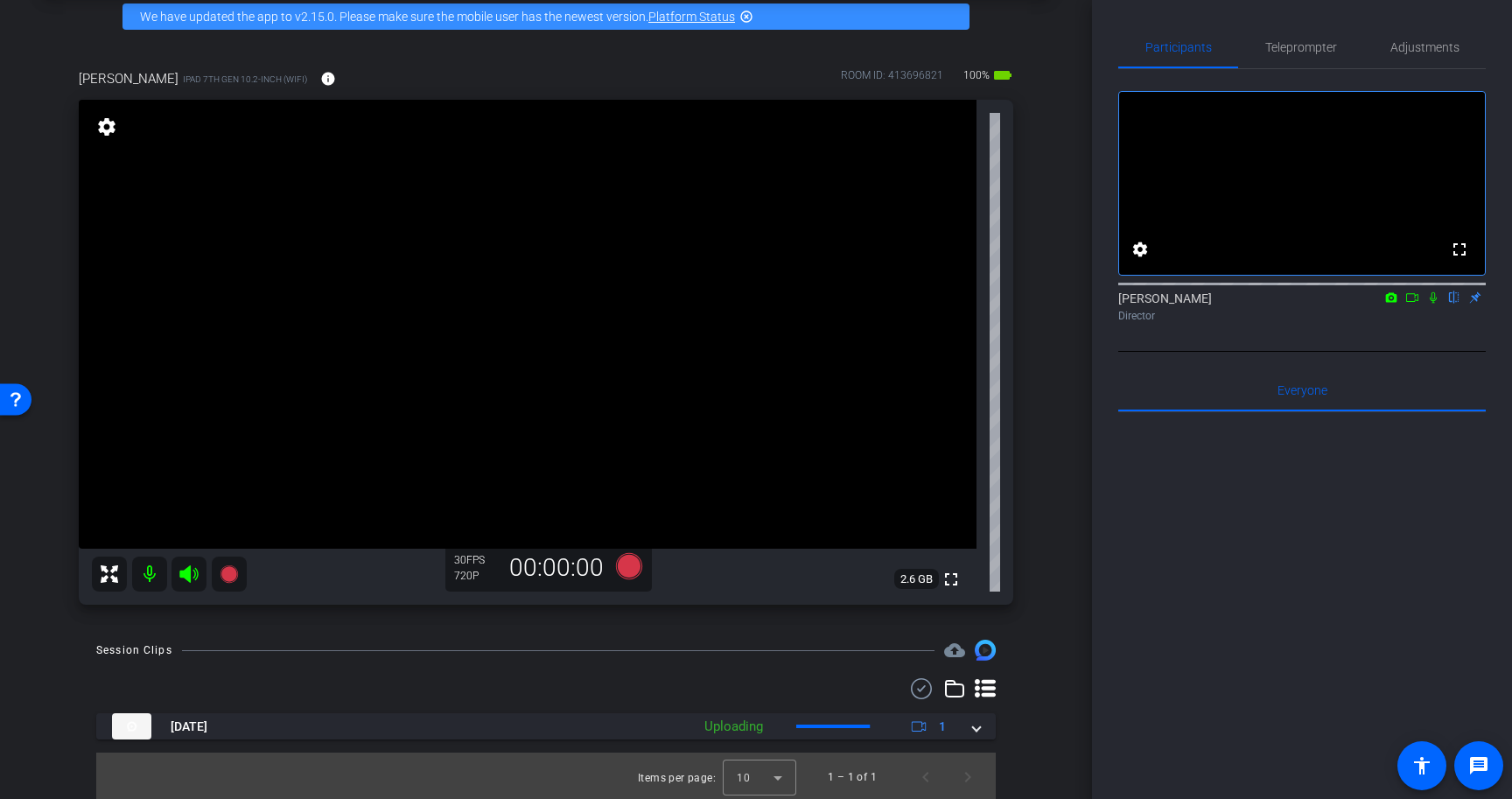
scroll to position [85, 0]
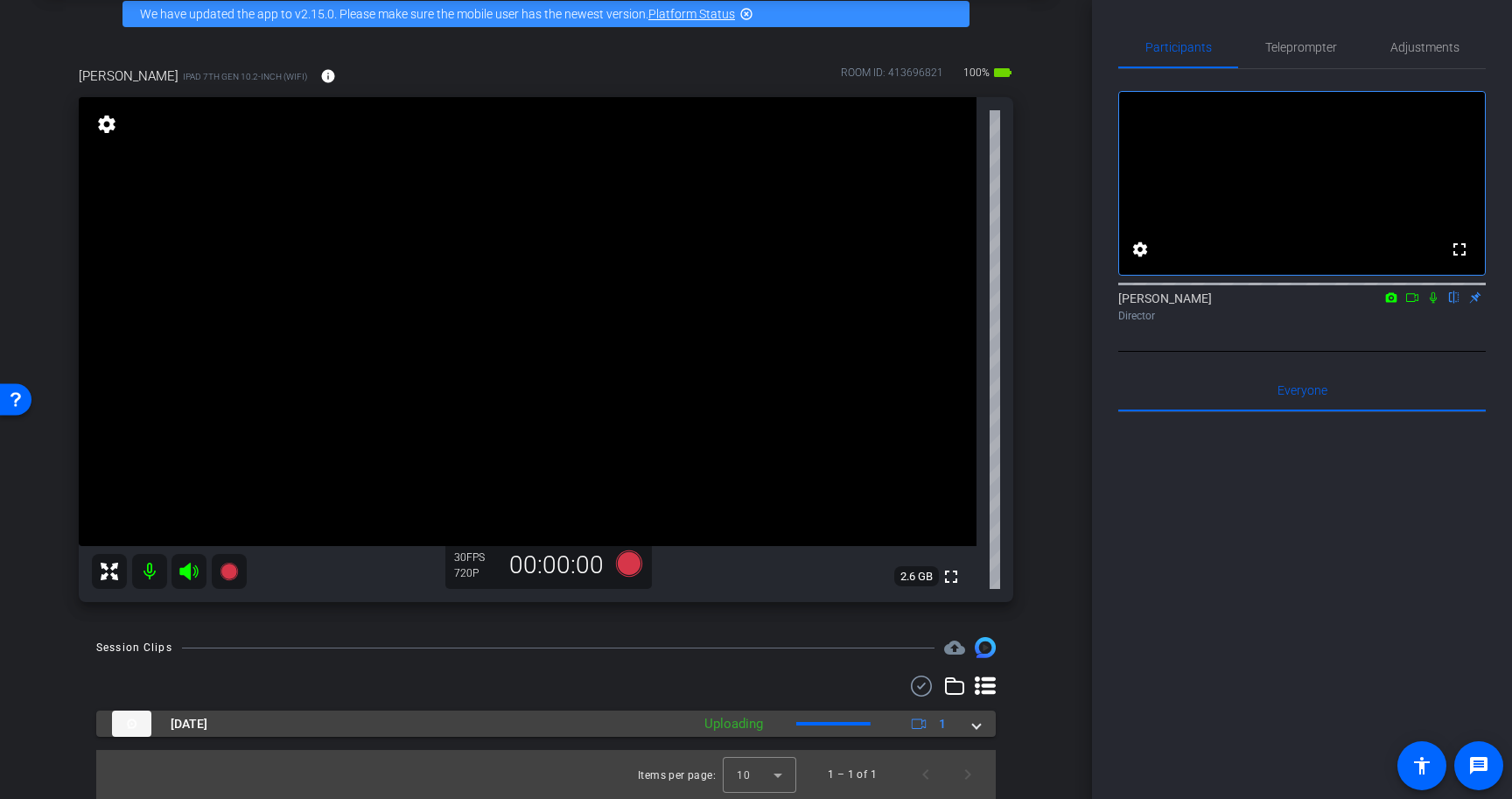
click at [976, 728] on span at bounding box center [977, 724] width 7 height 19
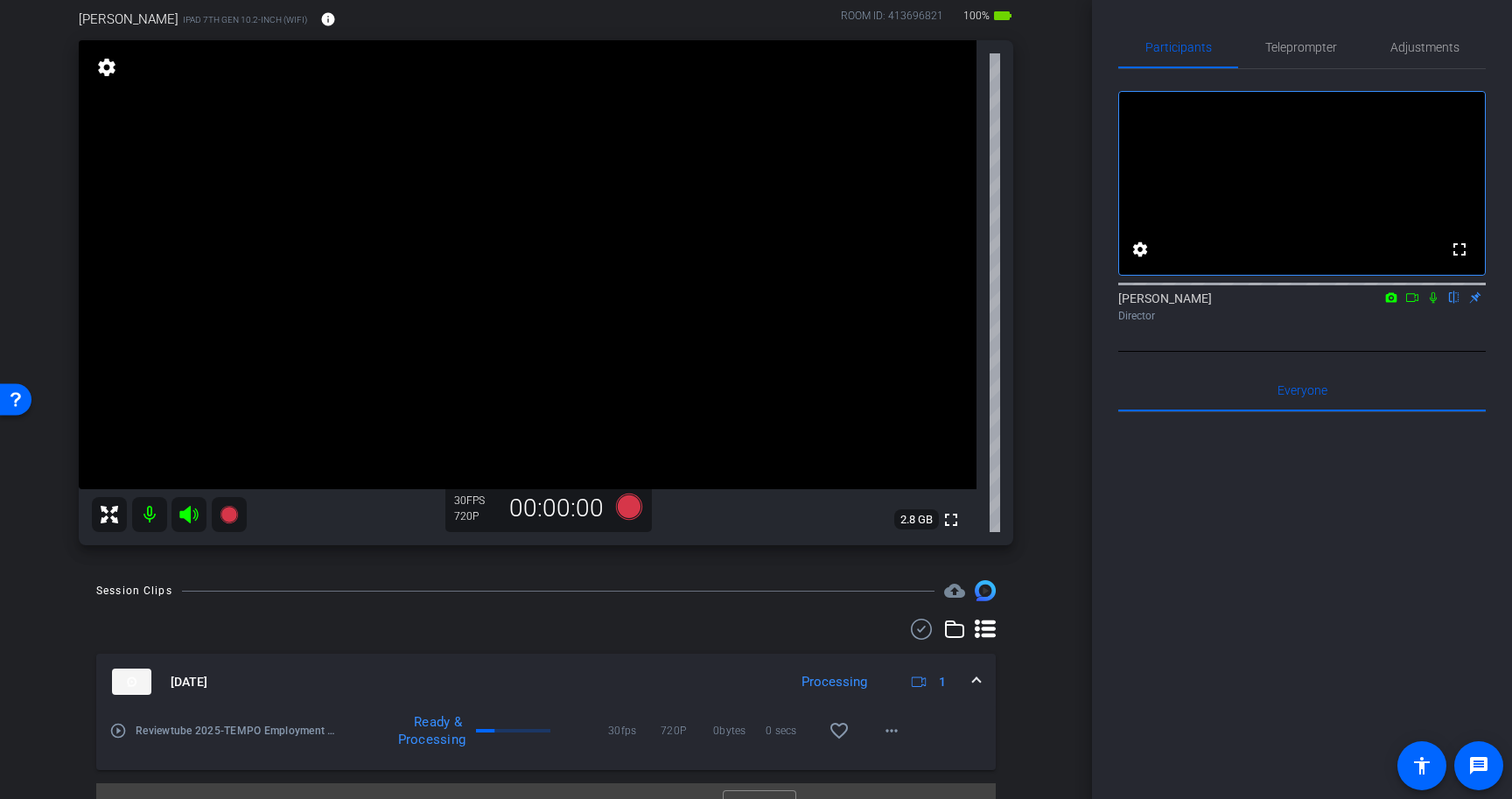
scroll to position [0, 0]
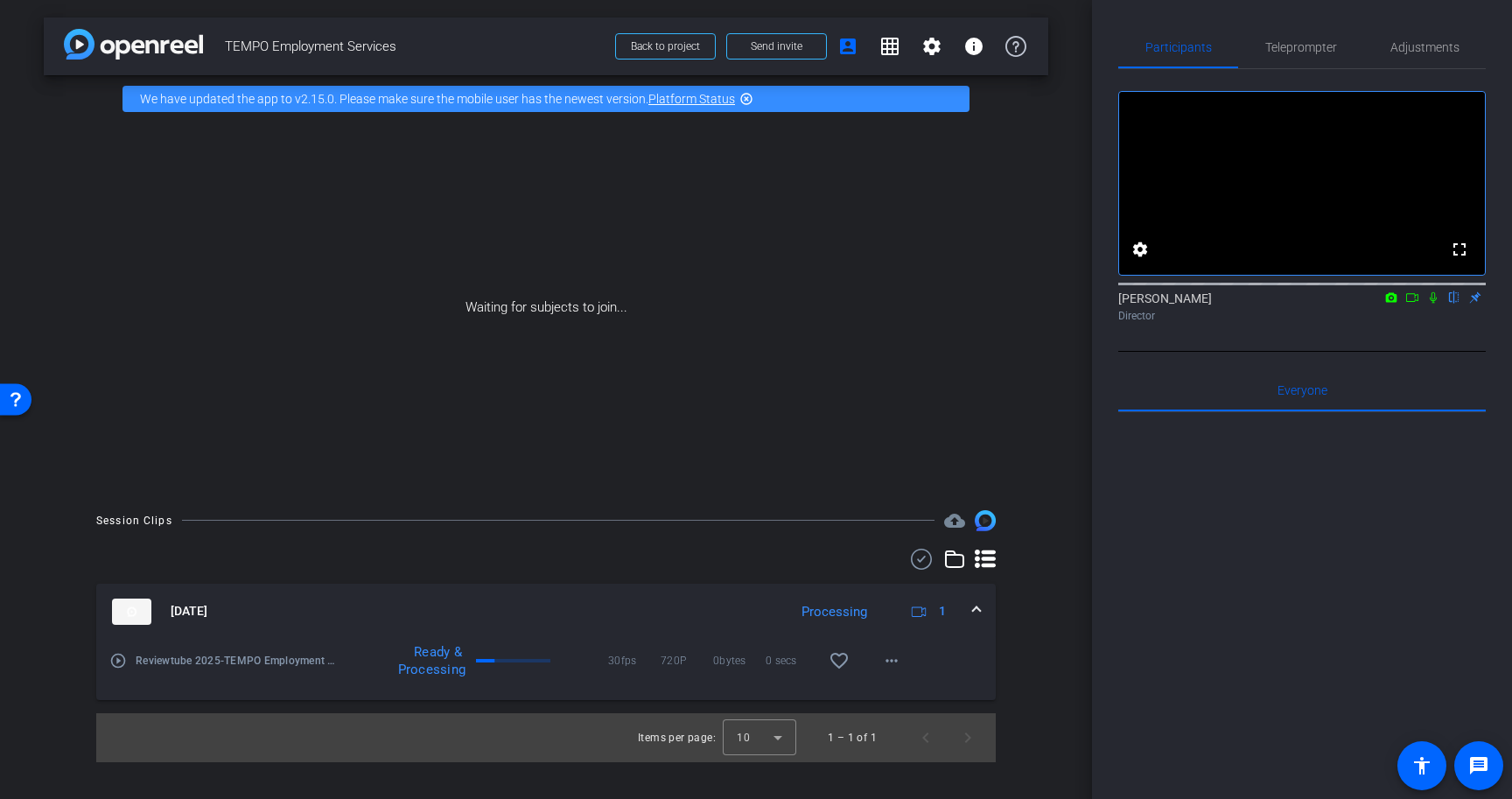
click at [1411, 303] on icon at bounding box center [1412, 298] width 14 height 12
click at [1457, 303] on icon at bounding box center [1455, 297] width 7 height 11
